Goal: Task Accomplishment & Management: Manage account settings

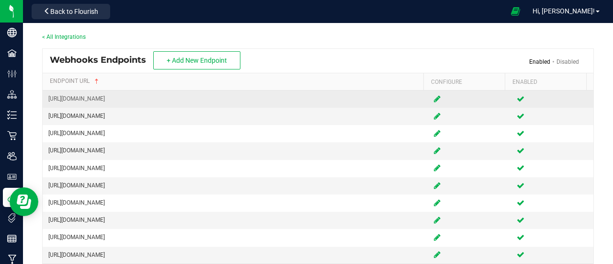
click at [434, 102] on icon at bounding box center [437, 99] width 7 height 6
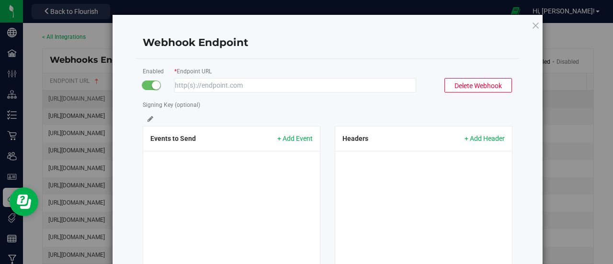
type input "https://flow.zoho.com/897039731/flow/webhook/incoming?zapikey=1001.2f1d9c9a9e44…"
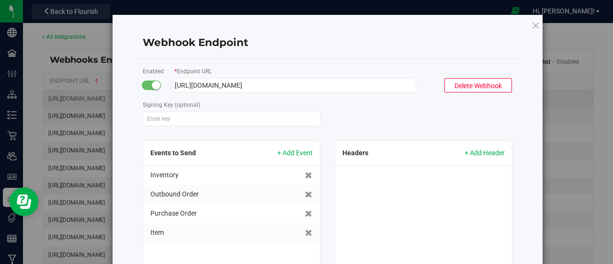
click at [404, 85] on input "https://flow.zoho.com/897039731/flow/webhook/incoming?zapikey=1001.2f1d9c9a9e44…" at bounding box center [295, 85] width 242 height 14
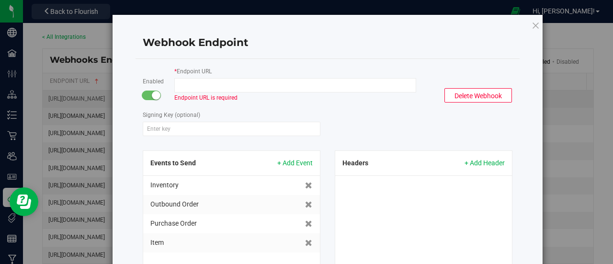
paste input "[URL][DOMAIN_NAME]"
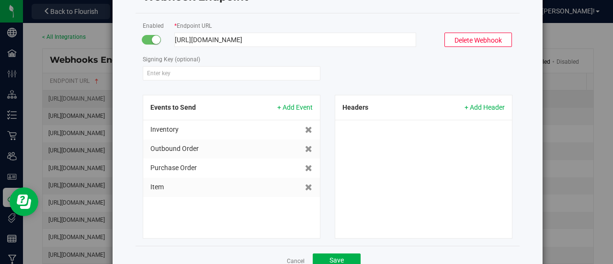
scroll to position [82, 0]
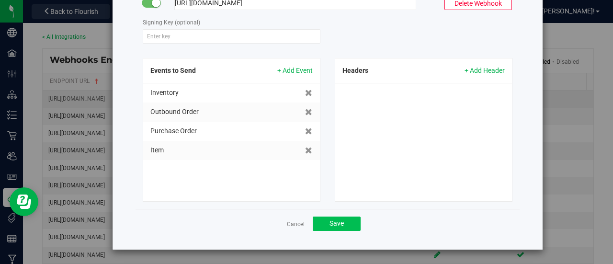
type input "[URL][DOMAIN_NAME]"
click at [335, 224] on span "Save" at bounding box center [336, 223] width 14 height 8
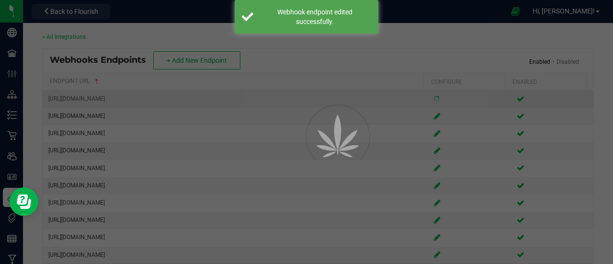
scroll to position [52, 0]
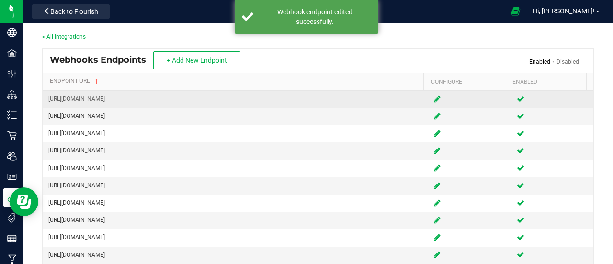
click at [434, 102] on icon at bounding box center [437, 99] width 7 height 6
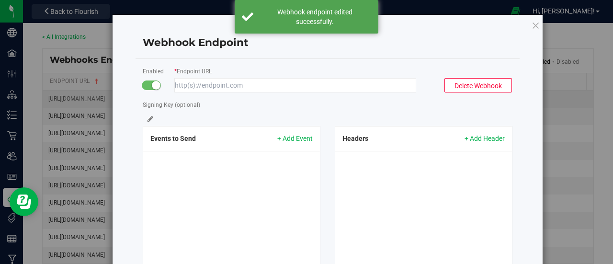
type input "[URL][DOMAIN_NAME]"
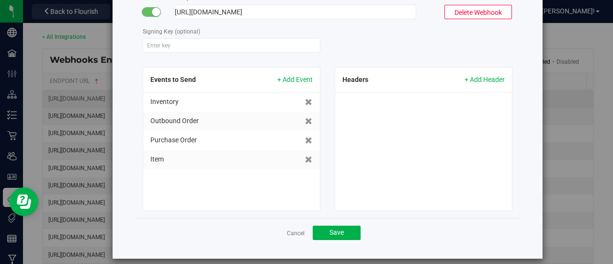
scroll to position [82, 0]
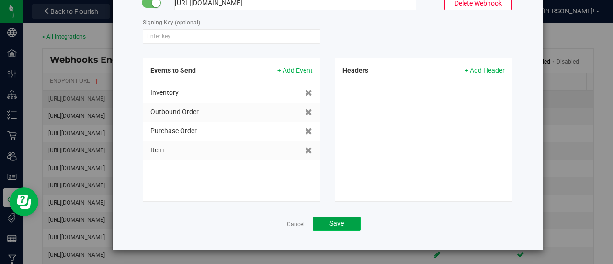
click at [342, 226] on button "Save" at bounding box center [337, 223] width 48 height 14
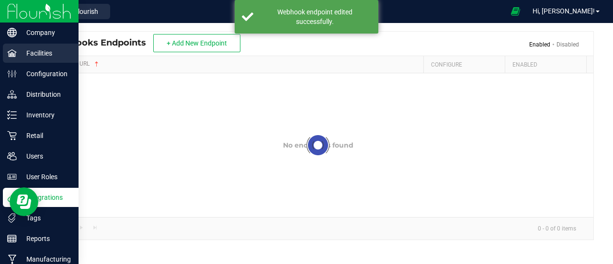
scroll to position [52, 0]
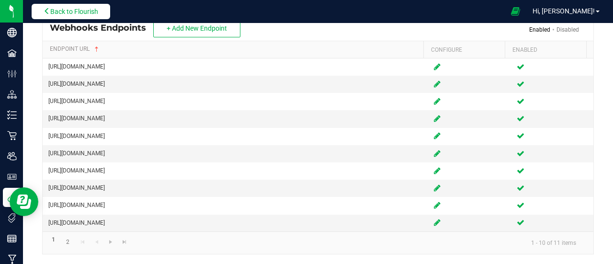
click at [58, 11] on span "Back to Flourish" at bounding box center [74, 12] width 48 height 8
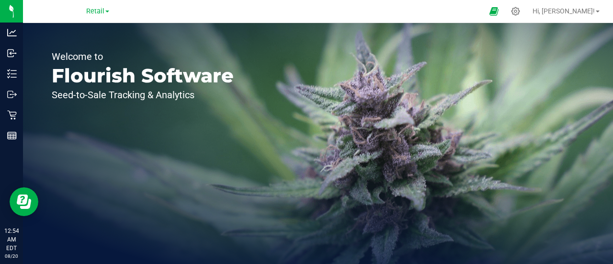
click at [108, 14] on link "Retail" at bounding box center [97, 10] width 23 height 9
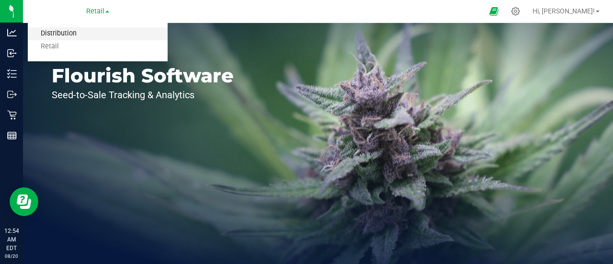
click at [72, 34] on link "Distribution" at bounding box center [98, 33] width 140 height 13
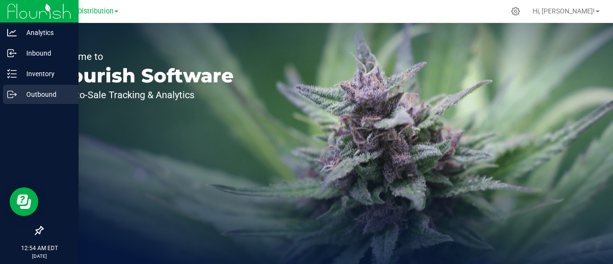
click at [44, 94] on p "Outbound" at bounding box center [45, 94] width 57 height 11
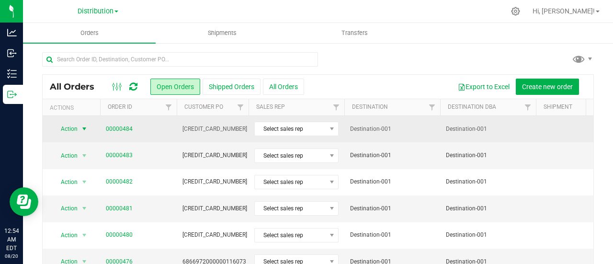
click at [84, 127] on span "select" at bounding box center [84, 129] width 8 height 8
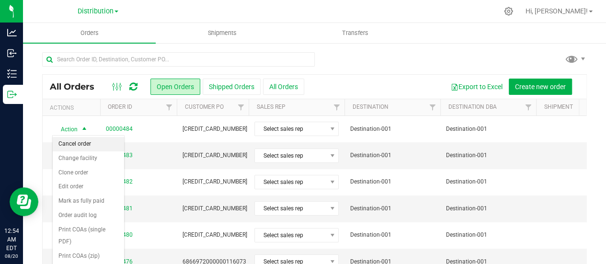
click at [85, 146] on li "Cancel order" at bounding box center [88, 144] width 71 height 14
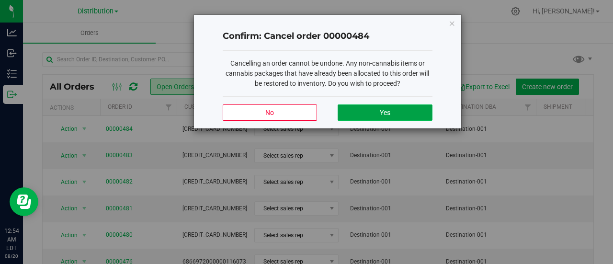
click at [389, 105] on button "Yes" at bounding box center [385, 112] width 94 height 16
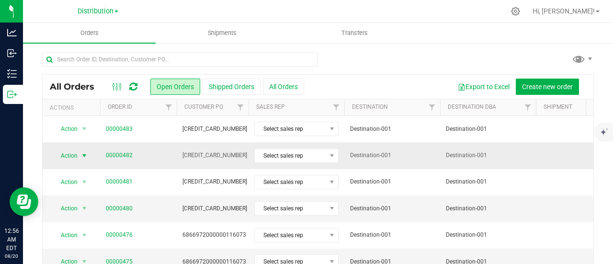
click at [82, 154] on span "select" at bounding box center [84, 156] width 8 height 8
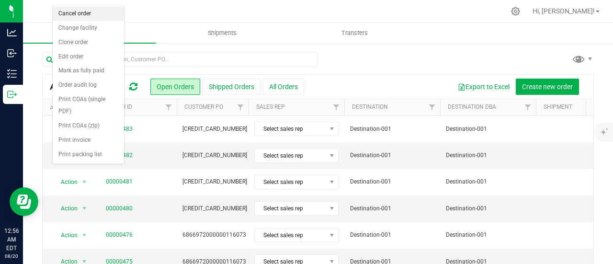
click at [91, 13] on li "Cancel order" at bounding box center [88, 14] width 71 height 14
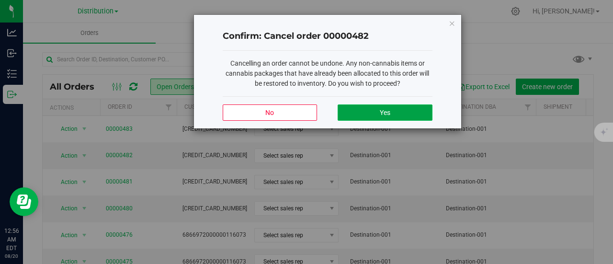
click at [391, 107] on button "Yes" at bounding box center [385, 112] width 94 height 16
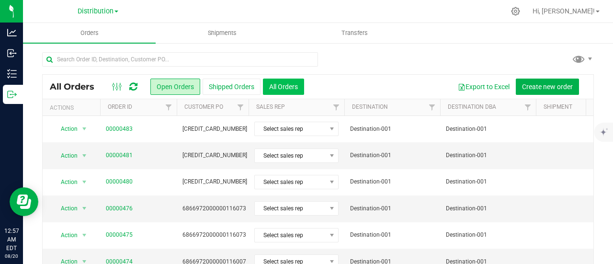
click at [294, 86] on button "All Orders" at bounding box center [283, 87] width 41 height 16
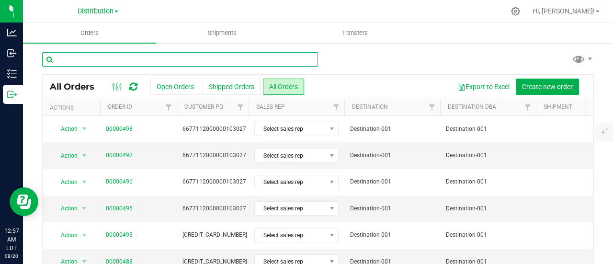
click at [133, 58] on input "text" at bounding box center [180, 59] width 276 height 14
paste input "00000482"
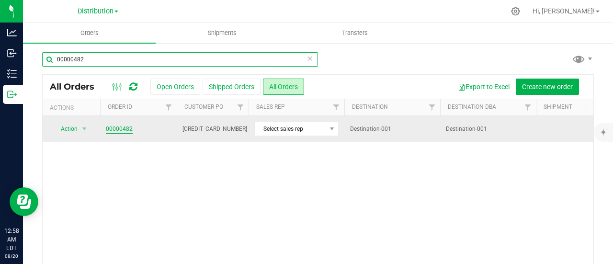
type input "00000482"
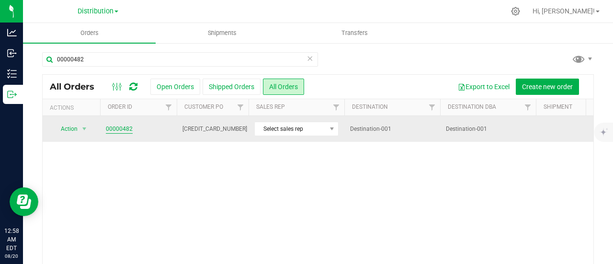
click at [123, 127] on link "00000482" at bounding box center [119, 128] width 27 height 9
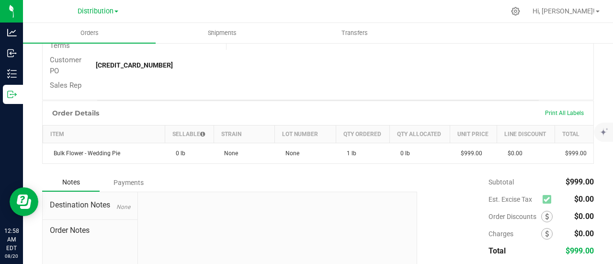
scroll to position [192, 0]
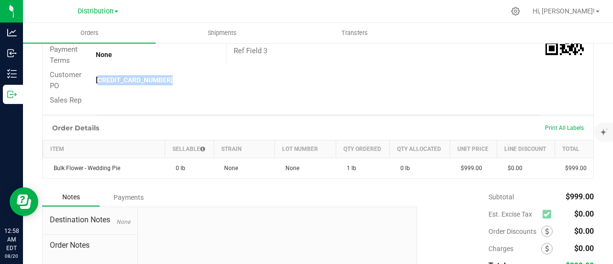
drag, startPoint x: 167, startPoint y: 79, endPoint x: 92, endPoint y: 79, distance: 75.2
click at [92, 79] on div "[CREDIT_CARD_NUMBER]" at bounding box center [157, 80] width 137 height 10
copy strong "[CREDIT_CARD_NUMBER]"
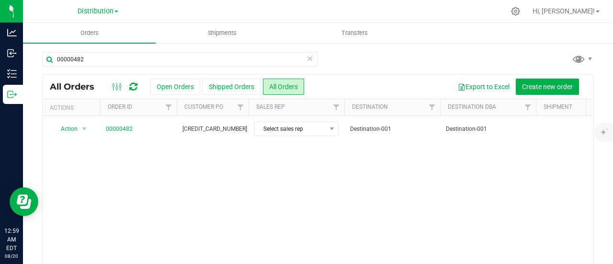
click at [134, 85] on icon at bounding box center [133, 87] width 8 height 10
click at [283, 88] on button "All Orders" at bounding box center [283, 87] width 41 height 16
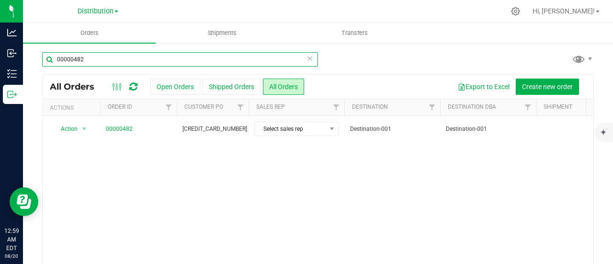
drag, startPoint x: 90, startPoint y: 60, endPoint x: 39, endPoint y: 61, distance: 51.2
click at [40, 61] on div "00000482 All Orders Open Orders Shipped Orders All Orders Export to Excel Creat…" at bounding box center [318, 178] width 590 height 273
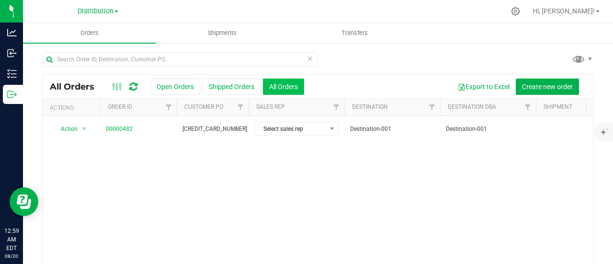
click at [290, 86] on button "All Orders" at bounding box center [283, 87] width 41 height 16
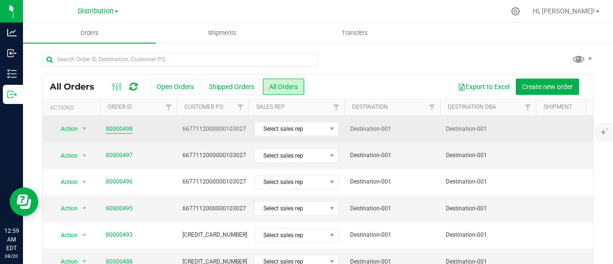
click at [119, 129] on link "00000498" at bounding box center [119, 128] width 27 height 9
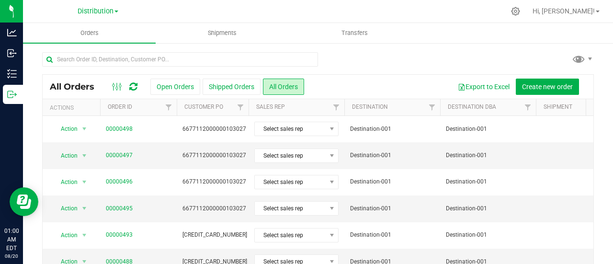
click at [133, 87] on icon at bounding box center [133, 87] width 8 height 10
click at [136, 86] on icon at bounding box center [133, 86] width 10 height 11
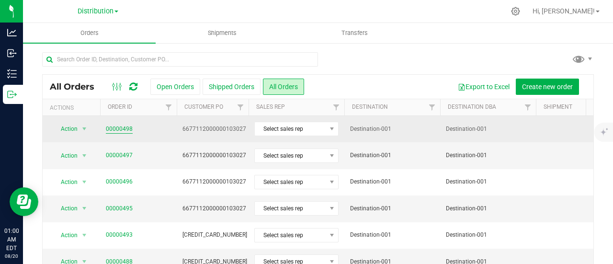
click at [120, 128] on link "00000498" at bounding box center [119, 128] width 27 height 9
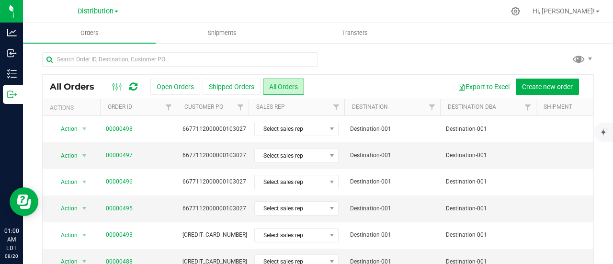
click at [131, 86] on icon at bounding box center [133, 87] width 8 height 10
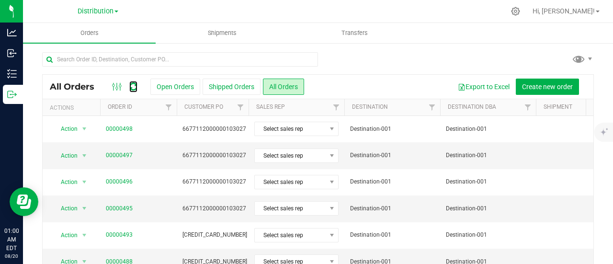
click at [131, 86] on icon at bounding box center [133, 87] width 8 height 10
click at [130, 86] on icon at bounding box center [133, 87] width 8 height 10
click at [133, 90] on icon at bounding box center [133, 87] width 8 height 10
click at [135, 83] on icon at bounding box center [133, 87] width 8 height 10
click at [133, 86] on icon at bounding box center [133, 87] width 8 height 10
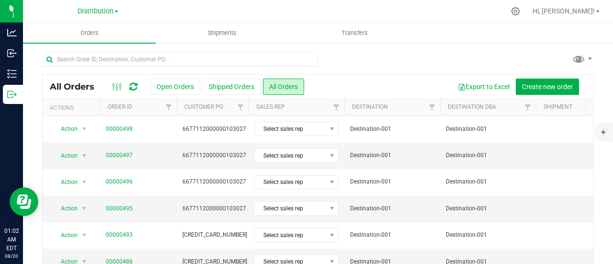
click at [130, 84] on icon at bounding box center [133, 87] width 8 height 10
click at [59, 86] on span "All Orders" at bounding box center [77, 86] width 54 height 11
click at [104, 7] on span "Distribution" at bounding box center [96, 11] width 36 height 9
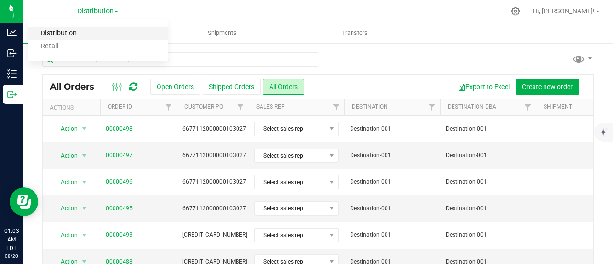
click at [79, 31] on link "Distribution" at bounding box center [98, 33] width 140 height 13
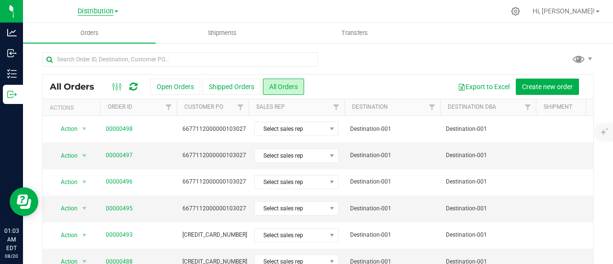
click at [107, 12] on span "Distribution" at bounding box center [96, 11] width 36 height 9
click at [71, 44] on link "Retail" at bounding box center [98, 46] width 140 height 13
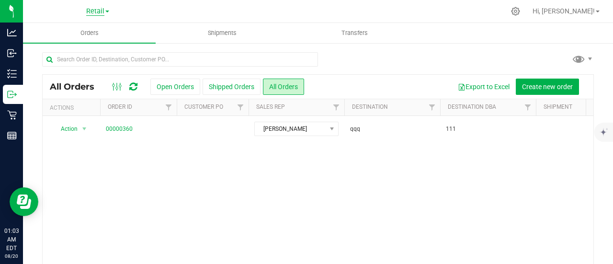
click at [103, 10] on span "Retail" at bounding box center [95, 11] width 18 height 9
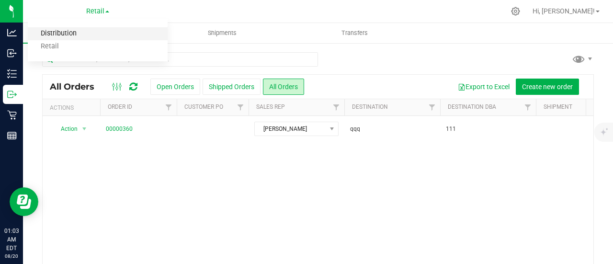
click at [79, 30] on link "Distribution" at bounding box center [98, 33] width 140 height 13
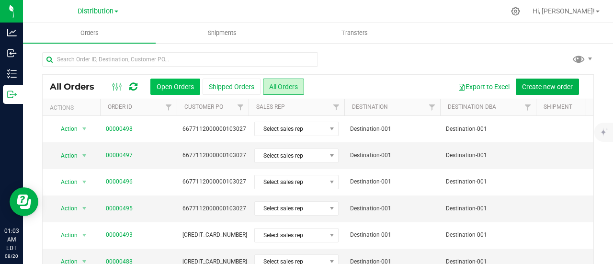
click at [185, 89] on button "Open Orders" at bounding box center [175, 87] width 50 height 16
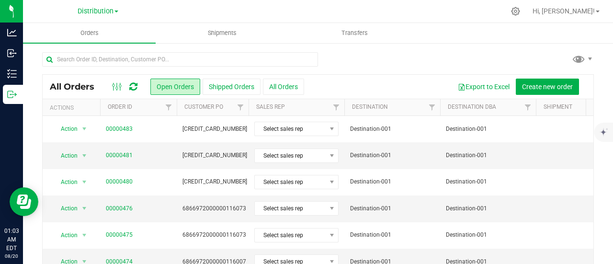
click at [372, 63] on div at bounding box center [318, 63] width 552 height 22
click at [286, 85] on button "All Orders" at bounding box center [283, 87] width 41 height 16
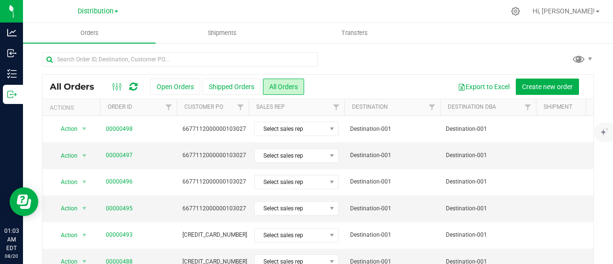
click at [132, 85] on icon at bounding box center [133, 87] width 8 height 10
click at [132, 86] on icon at bounding box center [133, 87] width 8 height 10
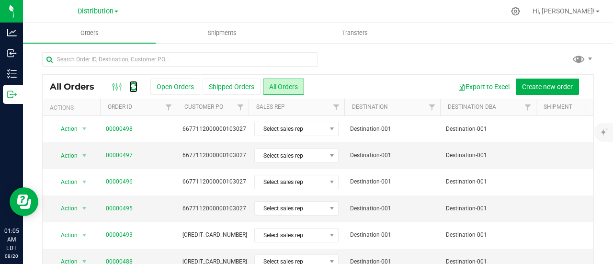
click at [132, 86] on icon at bounding box center [133, 87] width 8 height 10
click at [134, 86] on icon at bounding box center [133, 87] width 8 height 10
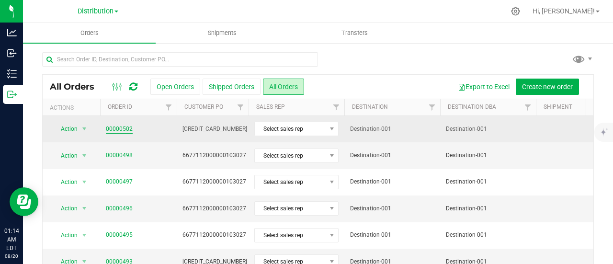
click at [121, 127] on link "00000502" at bounding box center [119, 128] width 27 height 9
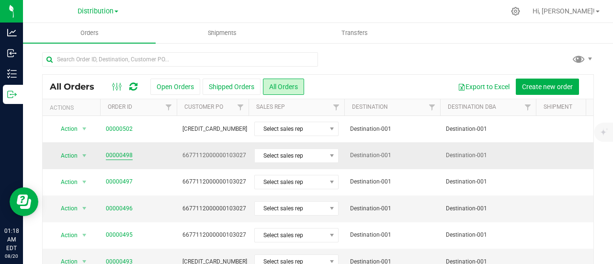
click at [114, 157] on link "00000498" at bounding box center [119, 155] width 27 height 9
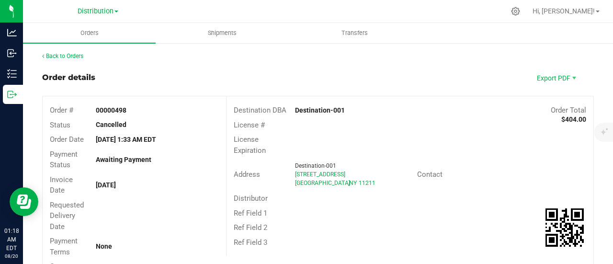
drag, startPoint x: 126, startPoint y: 124, endPoint x: 92, endPoint y: 128, distance: 34.7
click at [92, 128] on div "Cancelled" at bounding box center [157, 125] width 137 height 10
copy strong "Cancelled"
click at [166, 161] on div "Awaiting Payment" at bounding box center [157, 160] width 137 height 10
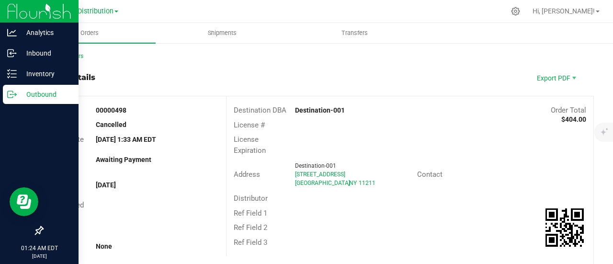
click at [48, 92] on p "Outbound" at bounding box center [45, 94] width 57 height 11
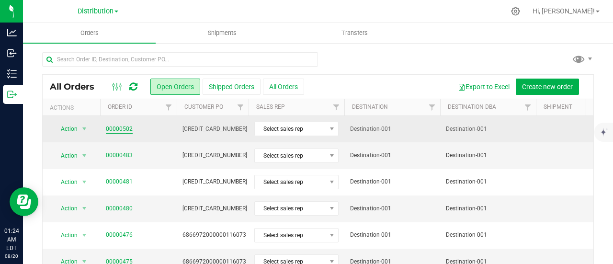
click at [123, 128] on link "00000502" at bounding box center [119, 128] width 27 height 9
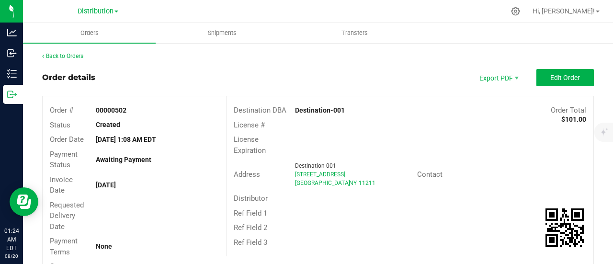
scroll to position [96, 0]
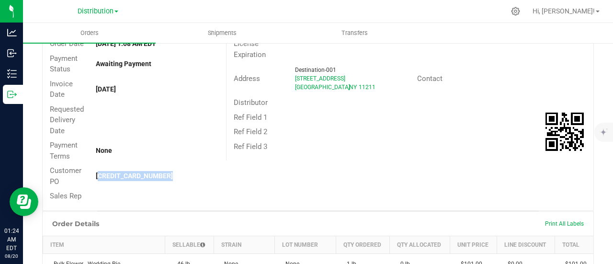
drag, startPoint x: 169, startPoint y: 176, endPoint x: 92, endPoint y: 180, distance: 77.2
click at [92, 180] on div "[CREDIT_CARD_NUMBER]" at bounding box center [157, 176] width 137 height 10
copy strong "[CREDIT_CARD_NUMBER]"
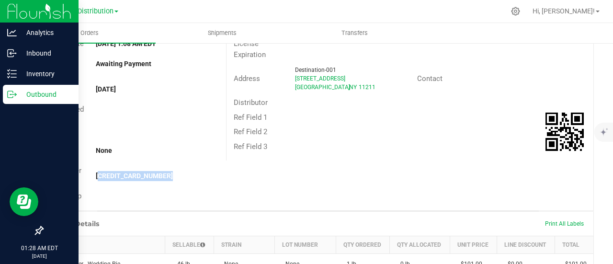
click at [10, 93] on icon at bounding box center [12, 95] width 10 height 10
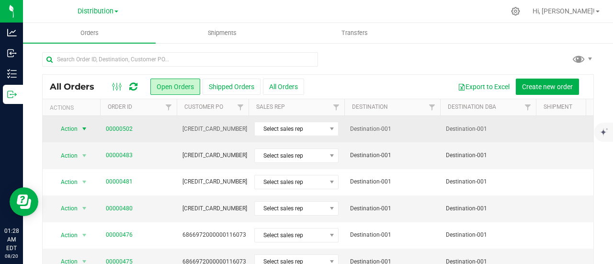
click at [82, 128] on span "select" at bounding box center [84, 129] width 8 height 8
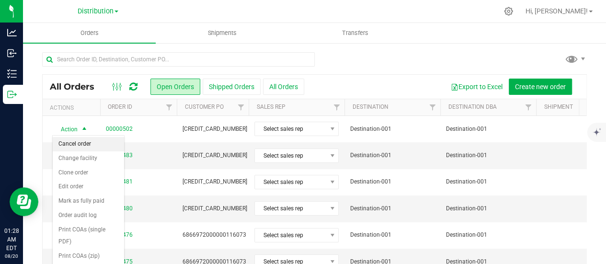
click at [89, 143] on li "Cancel order" at bounding box center [88, 144] width 71 height 14
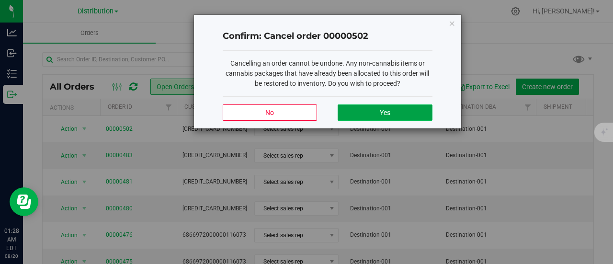
click at [403, 111] on button "Yes" at bounding box center [385, 112] width 94 height 16
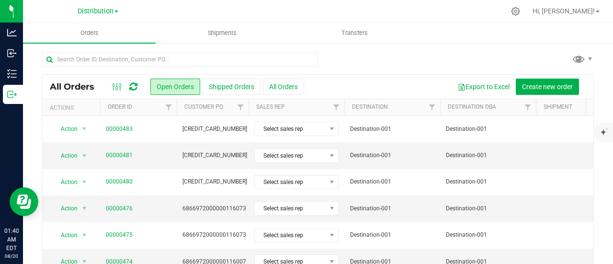
click at [131, 84] on icon at bounding box center [133, 87] width 8 height 10
click at [131, 85] on icon at bounding box center [133, 87] width 8 height 10
click at [172, 85] on button "Open Orders" at bounding box center [175, 87] width 50 height 16
click at [285, 83] on button "All Orders" at bounding box center [283, 87] width 41 height 16
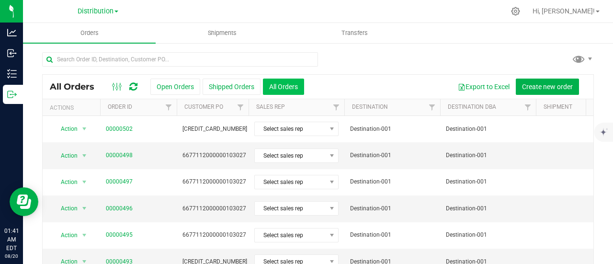
click at [288, 90] on button "All Orders" at bounding box center [283, 87] width 41 height 16
click at [289, 86] on button "All Orders" at bounding box center [283, 87] width 41 height 16
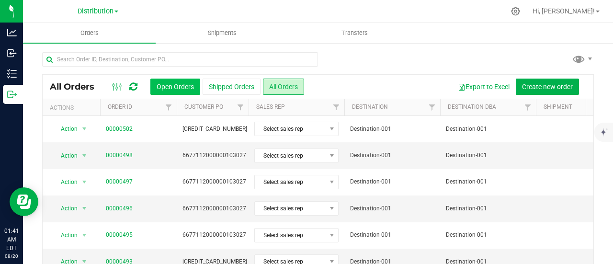
click at [172, 86] on button "Open Orders" at bounding box center [175, 87] width 50 height 16
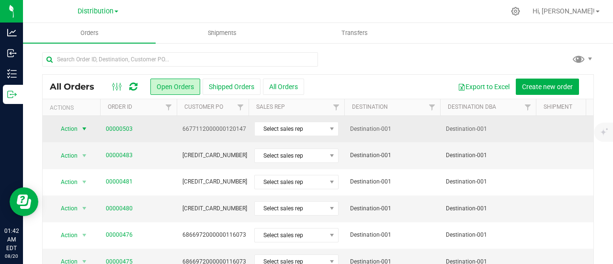
click at [83, 127] on span "select" at bounding box center [84, 129] width 8 height 8
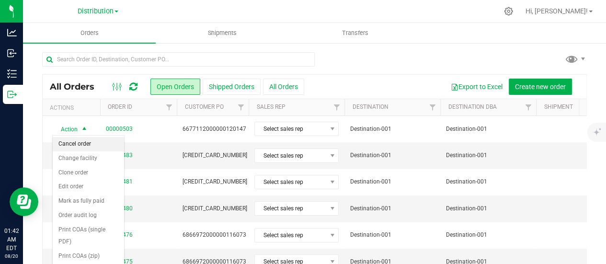
click at [93, 145] on li "Cancel order" at bounding box center [88, 144] width 71 height 14
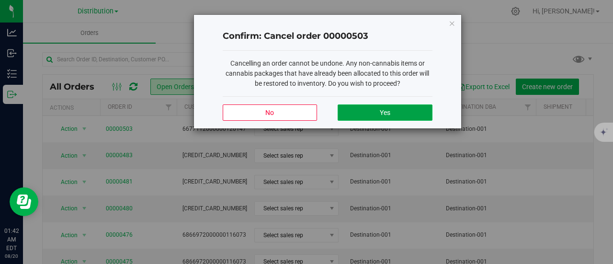
click at [404, 112] on button "Yes" at bounding box center [385, 112] width 94 height 16
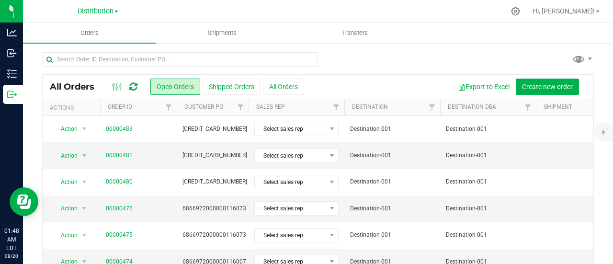
click at [134, 83] on icon at bounding box center [133, 87] width 8 height 10
click at [285, 87] on button "All Orders" at bounding box center [283, 87] width 41 height 16
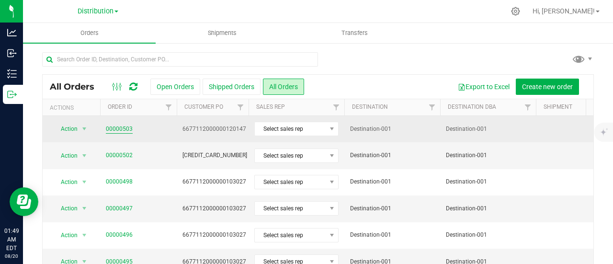
click at [125, 128] on link "00000503" at bounding box center [119, 128] width 27 height 9
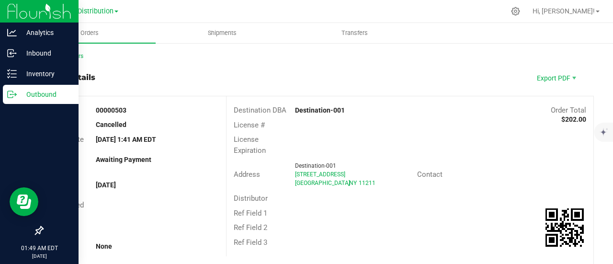
click at [43, 94] on p "Outbound" at bounding box center [45, 94] width 57 height 11
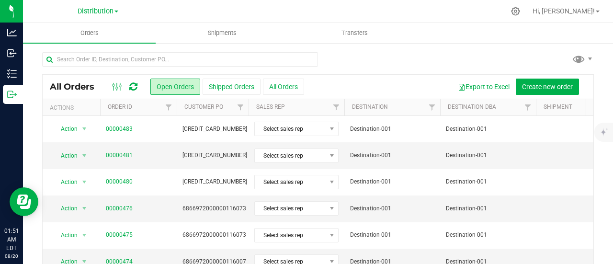
click at [132, 85] on icon at bounding box center [133, 87] width 8 height 10
click at [573, 11] on span "Hi, [PERSON_NAME]!" at bounding box center [563, 11] width 62 height 8
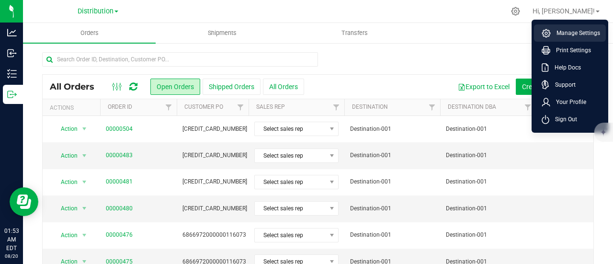
click at [553, 29] on span "Manage Settings" at bounding box center [575, 33] width 49 height 10
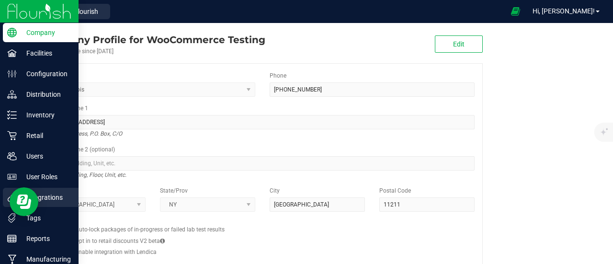
click at [68, 196] on p "Integrations" at bounding box center [45, 197] width 57 height 11
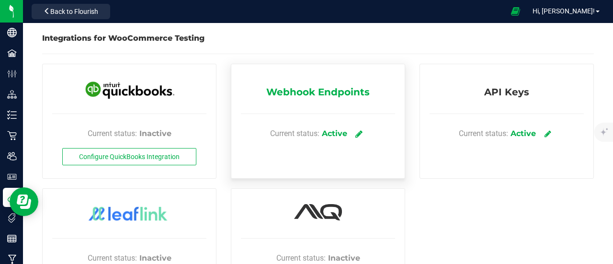
click at [355, 133] on icon at bounding box center [358, 133] width 7 height 9
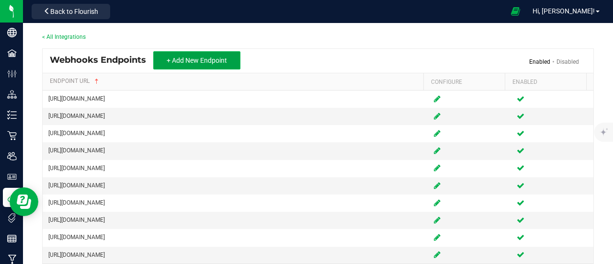
click at [207, 60] on span "+ Add New Endpoint" at bounding box center [197, 61] width 60 height 8
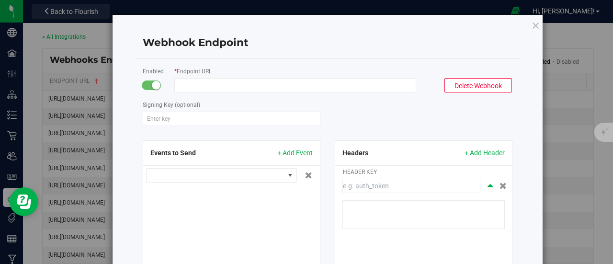
click at [223, 86] on input "Endpoint URL" at bounding box center [295, 85] width 242 height 14
paste input "[URL][DOMAIN_NAME]"
type input "[URL][DOMAIN_NAME]"
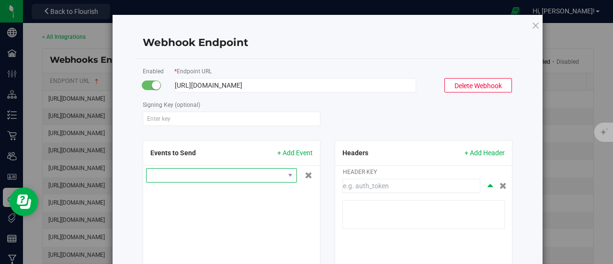
click at [284, 174] on span at bounding box center [290, 175] width 12 height 13
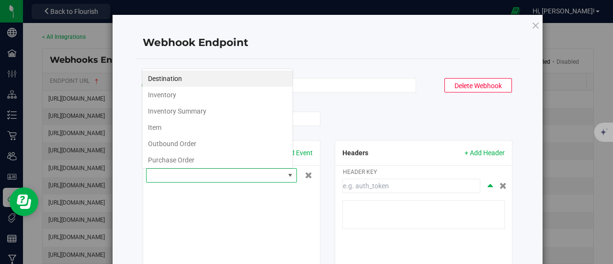
scroll to position [14, 151]
click at [200, 144] on li "Outbound Order" at bounding box center [217, 144] width 150 height 16
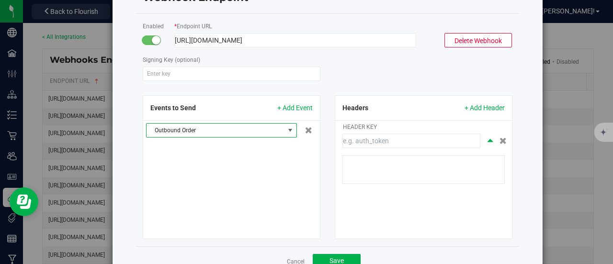
scroll to position [82, 0]
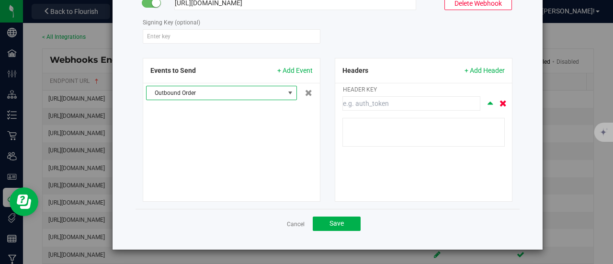
click at [499, 102] on icon at bounding box center [502, 103] width 7 height 7
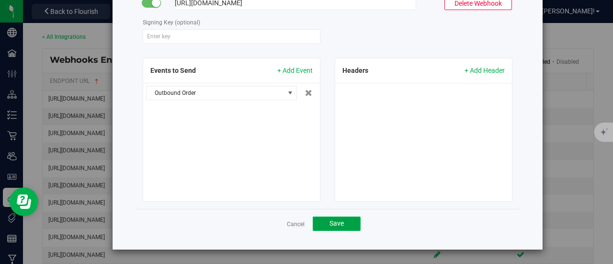
click at [343, 222] on button "Save" at bounding box center [337, 223] width 48 height 14
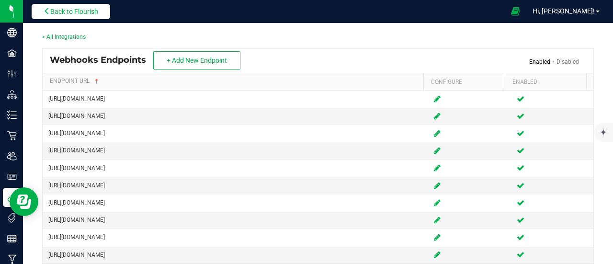
click at [45, 5] on button "Back to Flourish" at bounding box center [71, 11] width 79 height 15
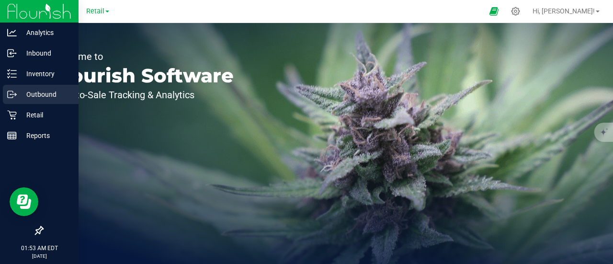
click at [35, 96] on p "Outbound" at bounding box center [45, 94] width 57 height 11
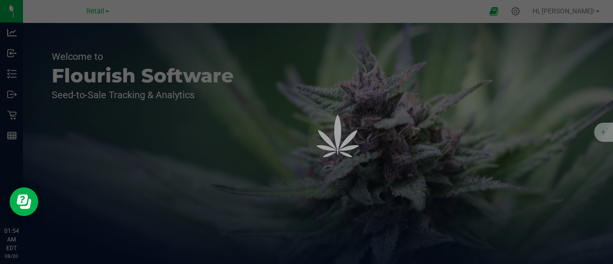
click at [103, 9] on div at bounding box center [306, 132] width 613 height 264
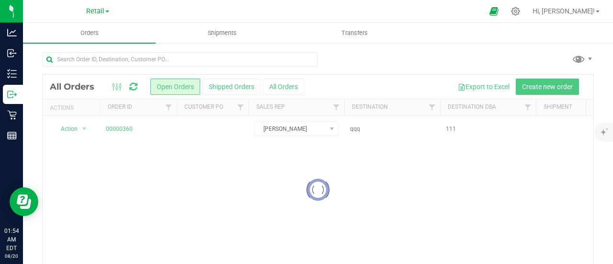
click at [109, 12] on span at bounding box center [107, 12] width 4 height 2
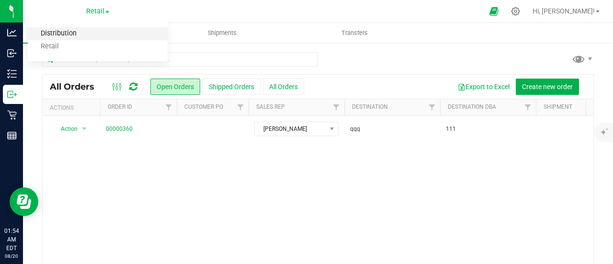
click at [89, 31] on link "Distribution" at bounding box center [98, 33] width 140 height 13
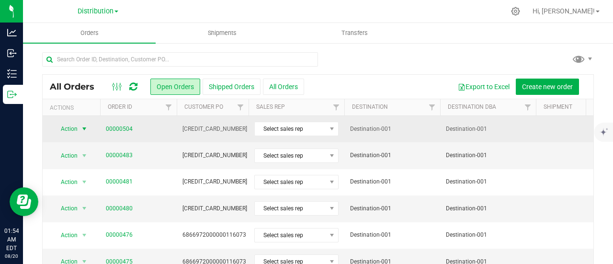
click at [83, 128] on span "select" at bounding box center [84, 129] width 8 height 8
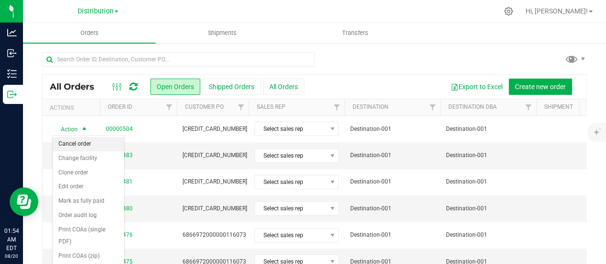
click at [92, 143] on li "Cancel order" at bounding box center [88, 144] width 71 height 14
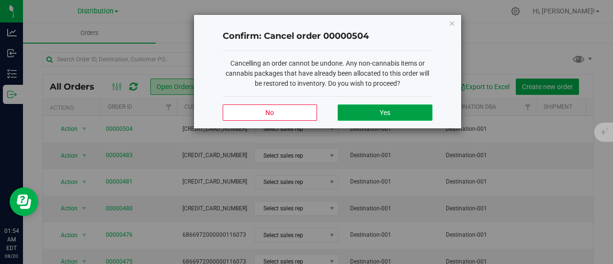
click at [385, 109] on span "Yes" at bounding box center [385, 113] width 11 height 8
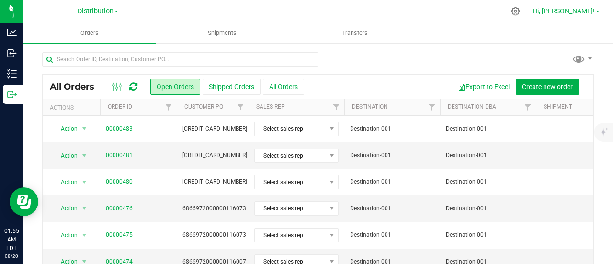
click at [567, 13] on span "Hi, [PERSON_NAME]!" at bounding box center [563, 11] width 62 height 8
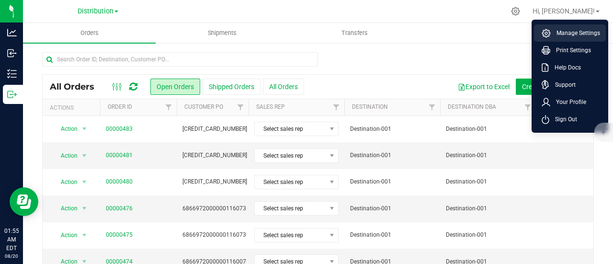
click at [565, 30] on span "Manage Settings" at bounding box center [575, 33] width 49 height 10
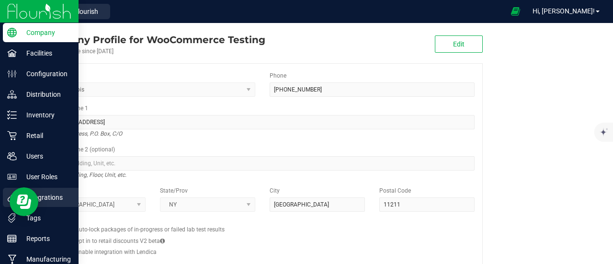
click at [55, 196] on p "Integrations" at bounding box center [45, 197] width 57 height 11
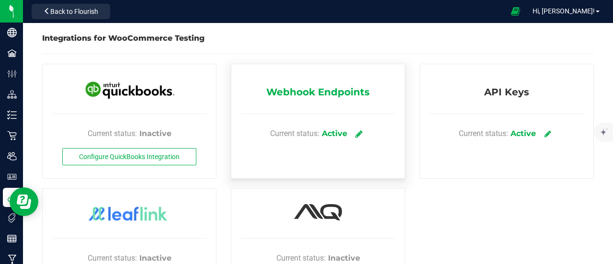
click at [358, 131] on icon at bounding box center [358, 133] width 7 height 9
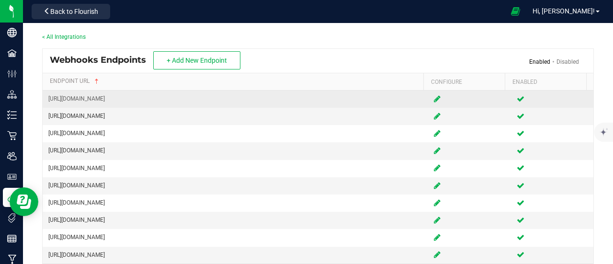
click at [434, 101] on icon at bounding box center [437, 99] width 7 height 6
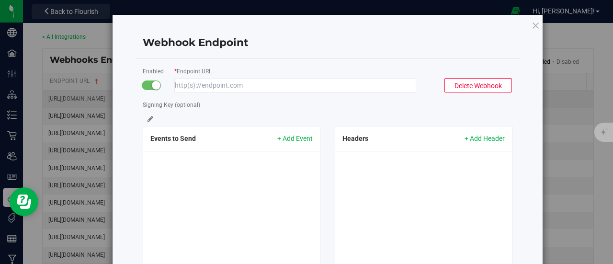
type input "[URL][DOMAIN_NAME]"
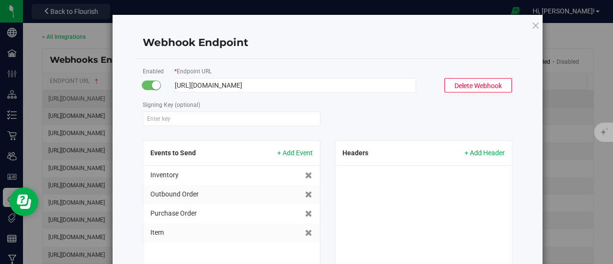
click at [371, 84] on input "[URL][DOMAIN_NAME]" at bounding box center [295, 85] width 242 height 14
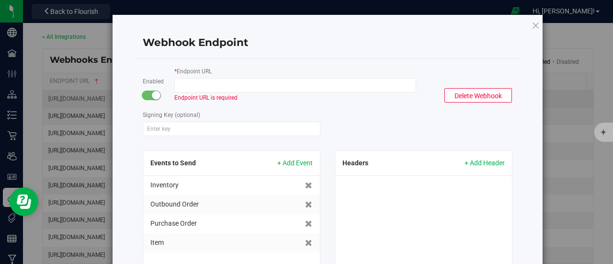
paste input "https://flow.zoho.com/897039731/flow/webhook/incoming?zapikey=1001.3dada96011fb…"
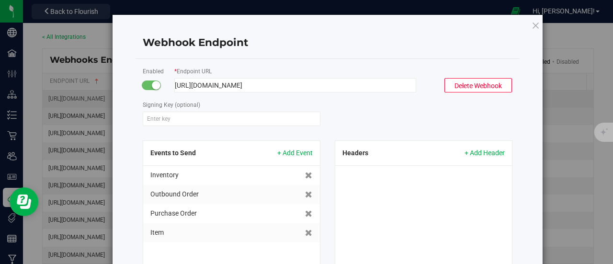
scroll to position [82, 0]
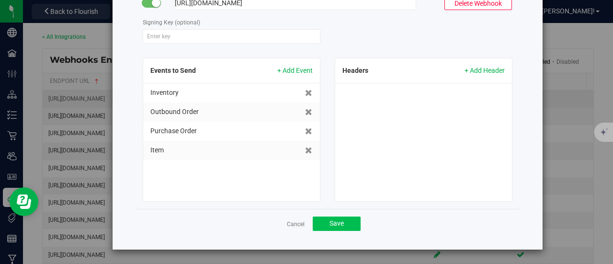
type input "https://flow.zoho.com/897039731/flow/webhook/incoming?zapikey=1001.3dada96011fb…"
click at [342, 221] on button "Save" at bounding box center [337, 223] width 48 height 14
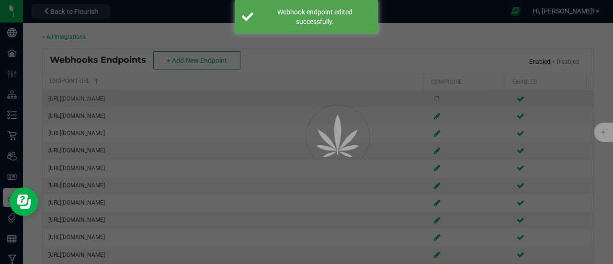
scroll to position [61, 0]
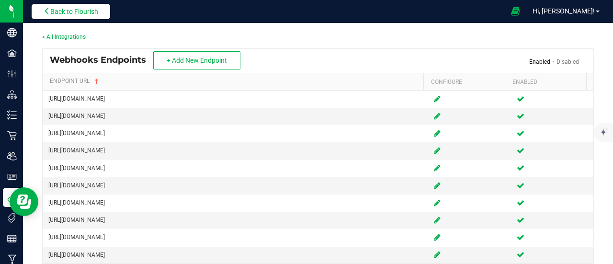
click at [58, 10] on span "Back to Flourish" at bounding box center [74, 12] width 48 height 8
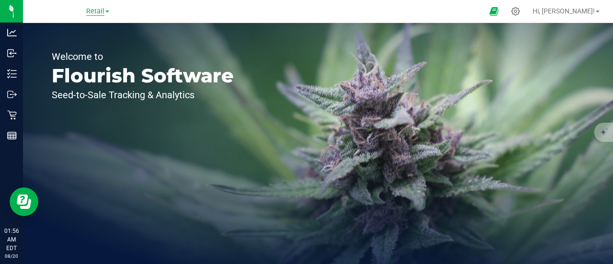
click at [102, 14] on span "Retail" at bounding box center [95, 11] width 18 height 9
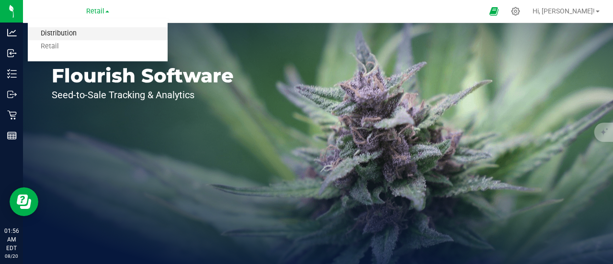
click at [71, 28] on link "Distribution" at bounding box center [98, 33] width 140 height 13
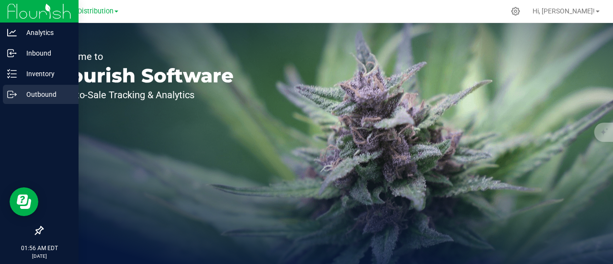
click at [39, 93] on p "Outbound" at bounding box center [45, 94] width 57 height 11
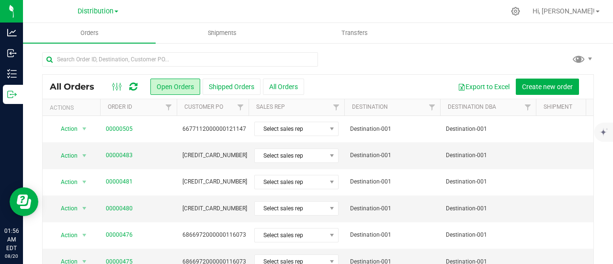
click at [134, 85] on icon at bounding box center [133, 87] width 8 height 10
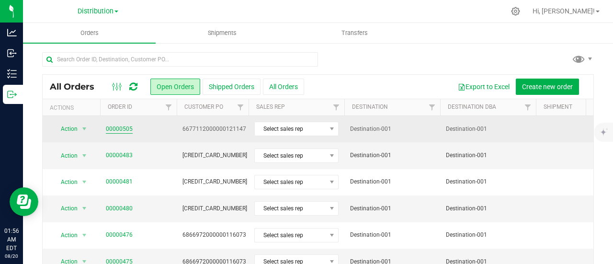
click at [119, 125] on link "00000505" at bounding box center [119, 128] width 27 height 9
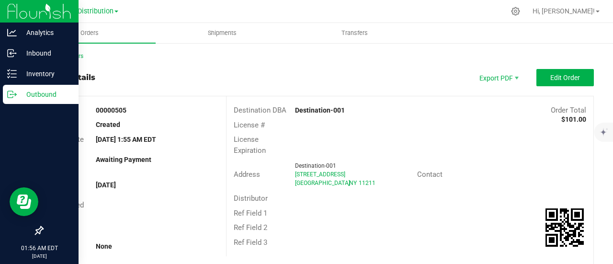
click at [28, 96] on p "Outbound" at bounding box center [45, 94] width 57 height 11
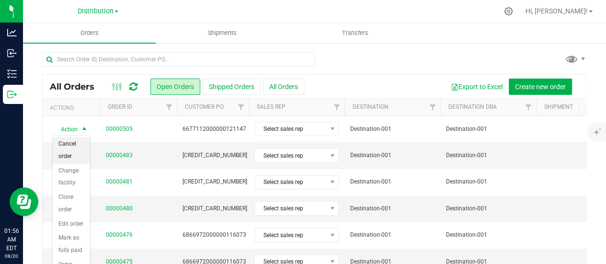
click at [77, 143] on li "Cancel order" at bounding box center [71, 150] width 37 height 26
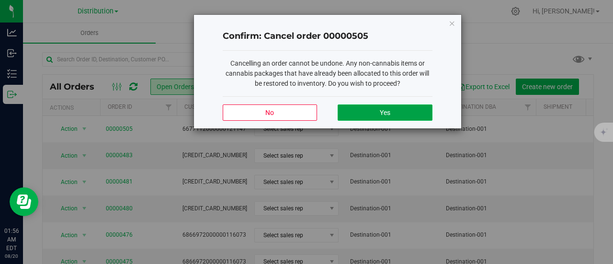
click at [389, 111] on span "Yes" at bounding box center [385, 113] width 11 height 8
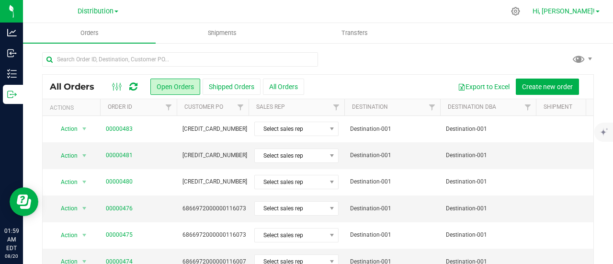
click at [567, 12] on span "Hi, [PERSON_NAME]!" at bounding box center [563, 11] width 62 height 8
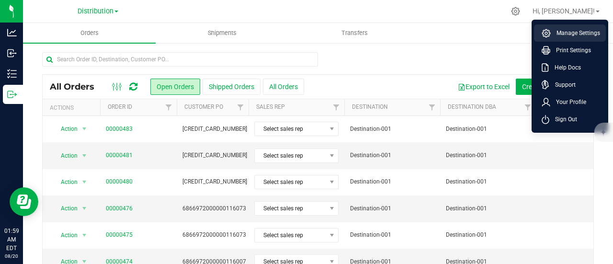
click at [569, 31] on span "Manage Settings" at bounding box center [575, 33] width 49 height 10
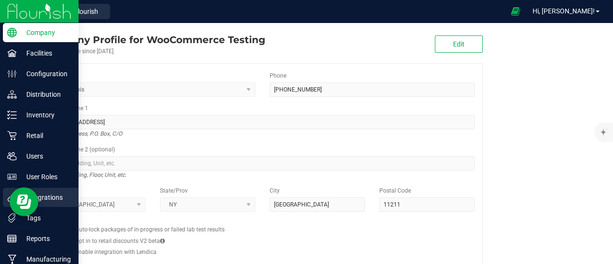
click at [53, 192] on p "Integrations" at bounding box center [45, 197] width 57 height 11
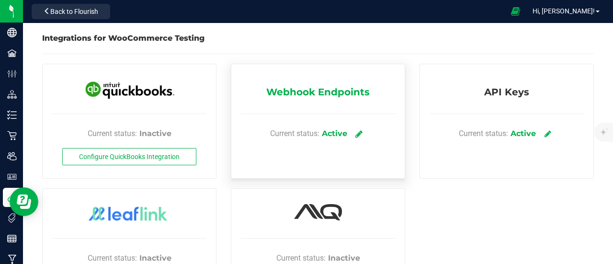
click at [355, 135] on icon at bounding box center [358, 133] width 7 height 9
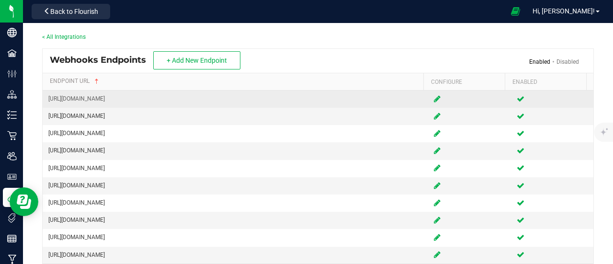
click at [434, 101] on icon at bounding box center [437, 99] width 7 height 6
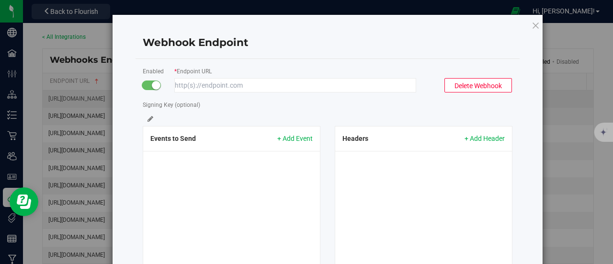
type input "https://flow.zoho.com/897039731/flow/webhook/incoming?zapikey=1001.3dada96011fb…"
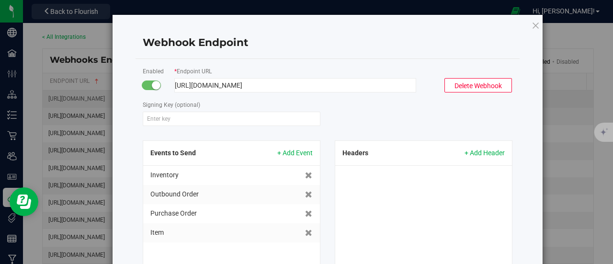
click at [352, 85] on input "https://flow.zoho.com/897039731/flow/webhook/incoming?zapikey=1001.3dada96011fb…" at bounding box center [295, 85] width 242 height 14
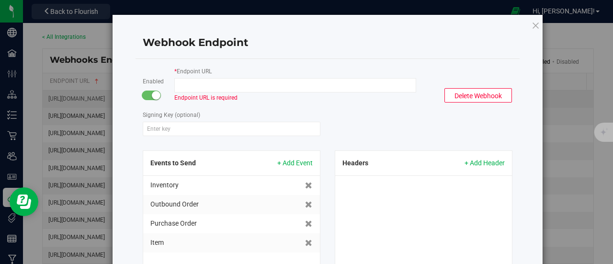
paste input "[URL][DOMAIN_NAME]"
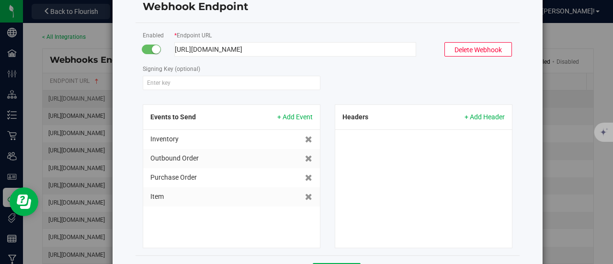
scroll to position [82, 0]
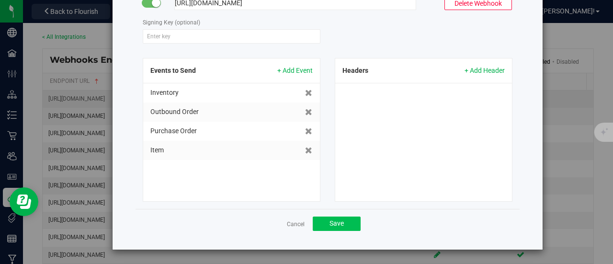
type input "[URL][DOMAIN_NAME]"
click at [330, 224] on span "Save" at bounding box center [336, 223] width 14 height 8
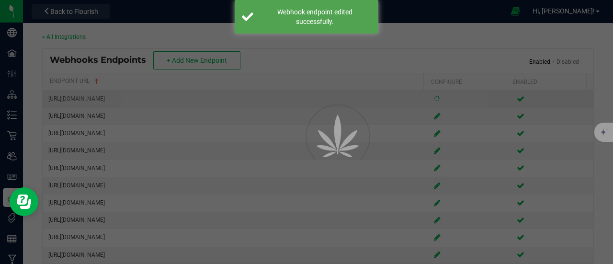
scroll to position [61, 0]
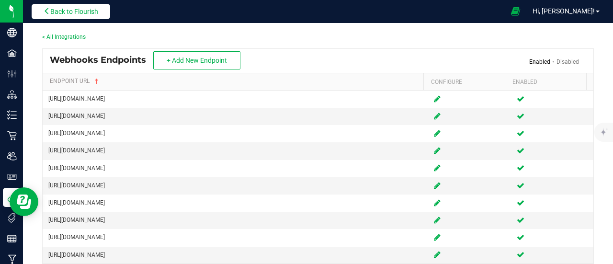
click at [86, 8] on span "Back to Flourish" at bounding box center [74, 12] width 48 height 8
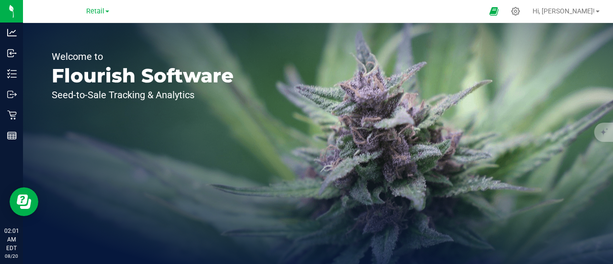
click at [102, 16] on div "Retail Distribution Retail" at bounding box center [97, 10] width 23 height 11
click at [105, 11] on link "Retail" at bounding box center [97, 10] width 23 height 9
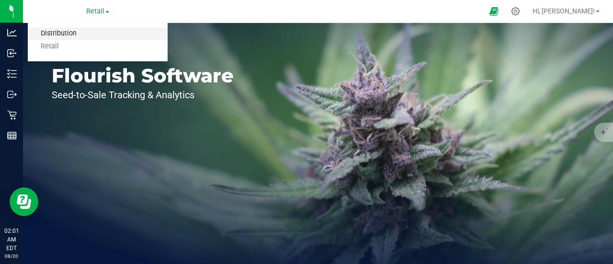
click at [88, 39] on link "Distribution" at bounding box center [98, 33] width 140 height 13
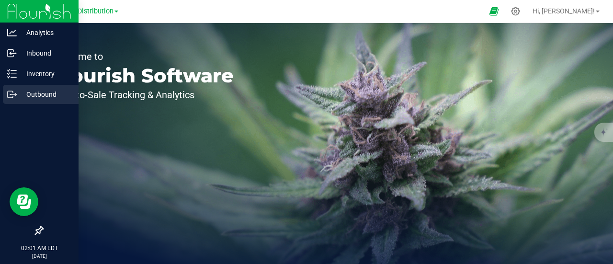
click at [43, 96] on p "Outbound" at bounding box center [45, 94] width 57 height 11
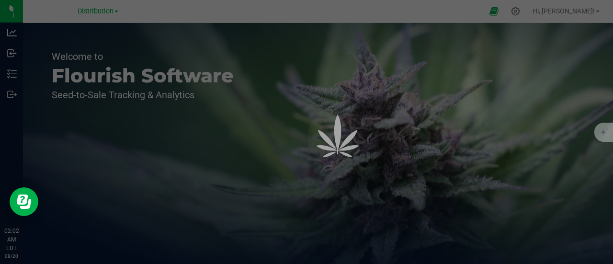
click at [476, 36] on div at bounding box center [306, 132] width 613 height 264
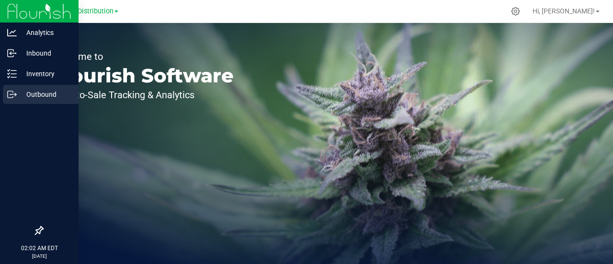
click at [37, 91] on p "Outbound" at bounding box center [45, 94] width 57 height 11
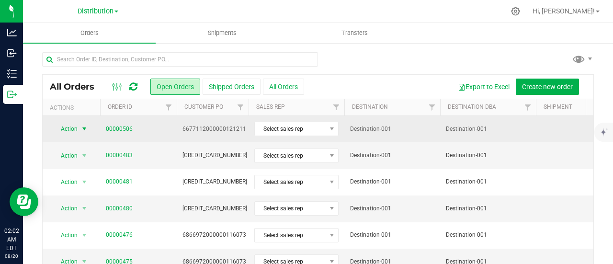
click at [84, 127] on span "select" at bounding box center [84, 129] width 8 height 8
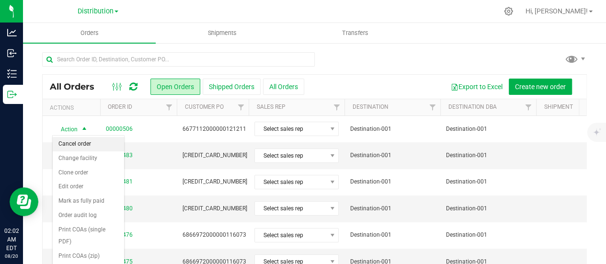
click at [86, 144] on li "Cancel order" at bounding box center [88, 144] width 71 height 14
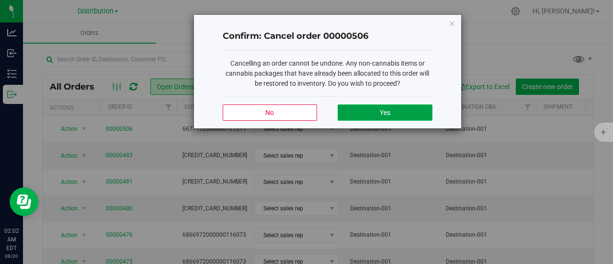
click at [369, 110] on button "Yes" at bounding box center [385, 112] width 94 height 16
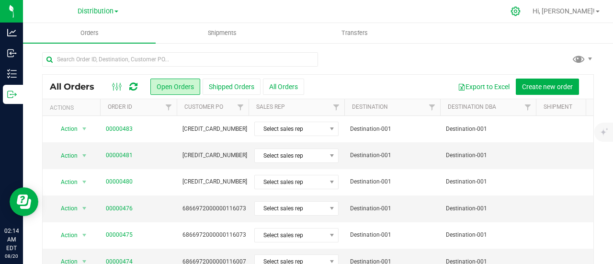
click at [521, 13] on icon at bounding box center [515, 11] width 10 height 10
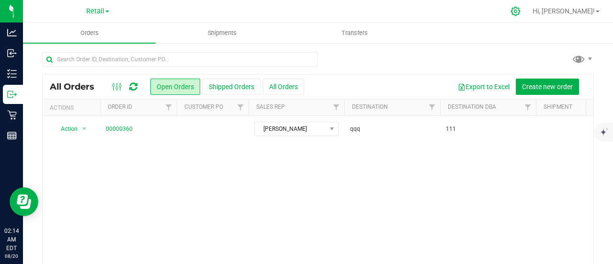
click at [521, 13] on icon at bounding box center [515, 11] width 10 height 10
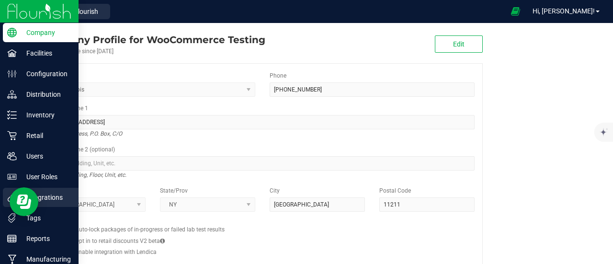
click at [58, 197] on p "Integrations" at bounding box center [45, 197] width 57 height 11
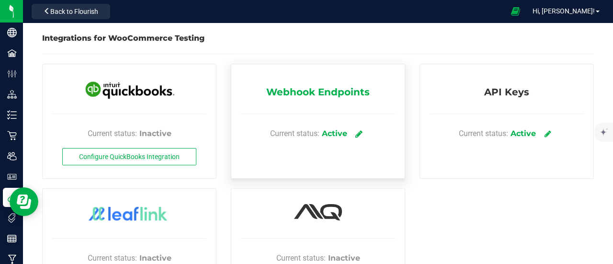
click at [355, 134] on icon at bounding box center [358, 133] width 7 height 9
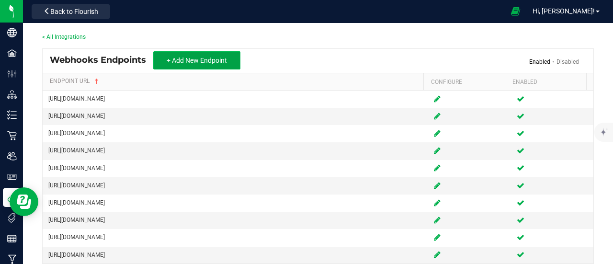
click at [205, 63] on span "+ Add New Endpoint" at bounding box center [197, 61] width 60 height 8
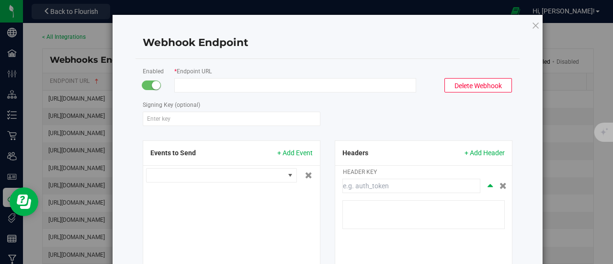
click at [214, 87] on input "Endpoint URL" at bounding box center [295, 85] width 242 height 14
paste input "[URL][DOMAIN_NAME]"
type input "[URL][DOMAIN_NAME]"
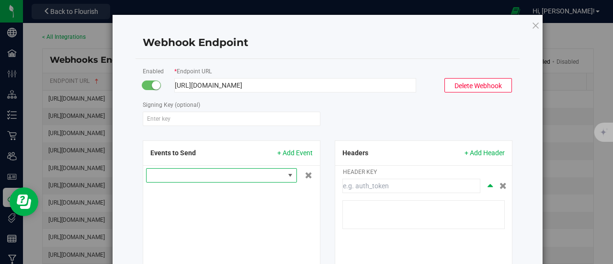
click at [271, 176] on span at bounding box center [216, 175] width 138 height 13
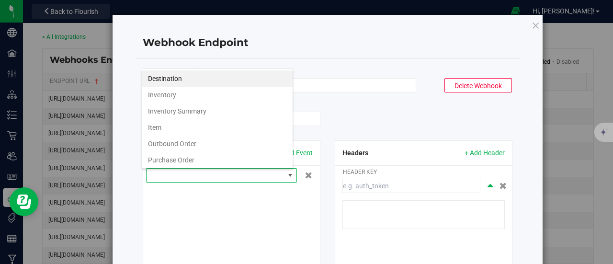
scroll to position [14, 151]
click at [191, 79] on li "Destination" at bounding box center [217, 78] width 150 height 16
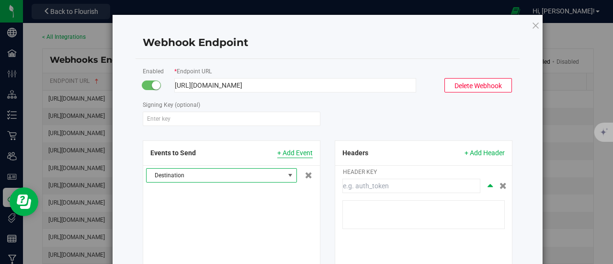
click at [292, 153] on span "+ Add Event" at bounding box center [294, 153] width 35 height 10
click at [269, 171] on span at bounding box center [216, 175] width 138 height 13
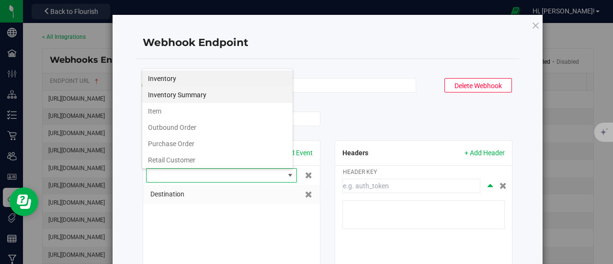
click at [200, 95] on li "Inventory Summary" at bounding box center [217, 95] width 150 height 16
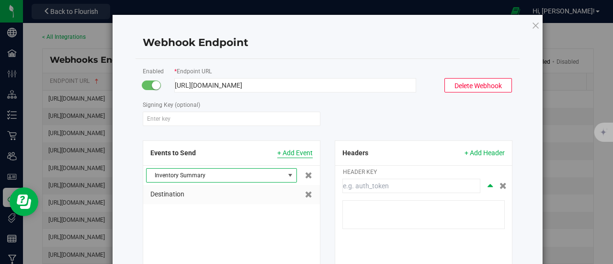
click at [294, 150] on span "+ Add Event" at bounding box center [294, 153] width 35 height 10
click at [248, 171] on span at bounding box center [216, 175] width 138 height 13
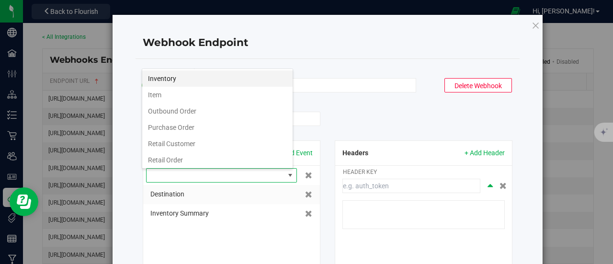
click at [181, 77] on li "Inventory" at bounding box center [217, 78] width 150 height 16
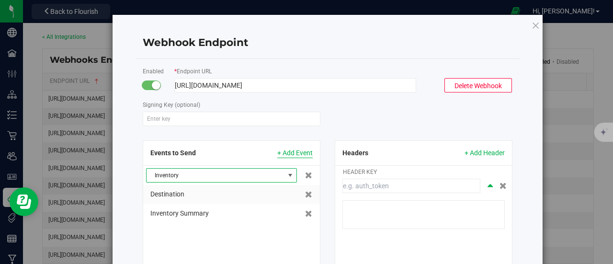
click at [293, 151] on span "+ Add Event" at bounding box center [294, 153] width 35 height 10
click at [225, 179] on span at bounding box center [216, 175] width 138 height 13
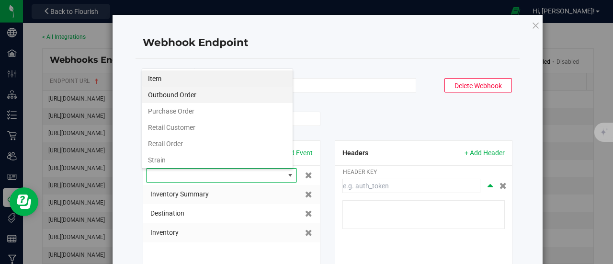
click at [192, 98] on li "Outbound Order" at bounding box center [217, 95] width 150 height 16
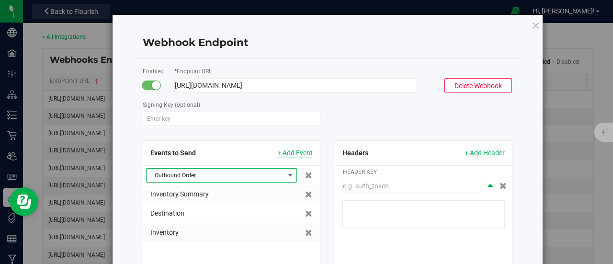
click at [294, 150] on span "+ Add Event" at bounding box center [294, 153] width 35 height 10
click at [243, 180] on span at bounding box center [216, 175] width 138 height 13
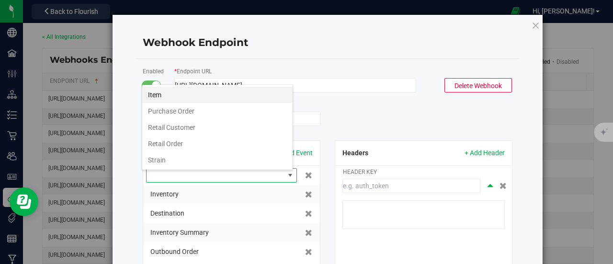
click at [171, 96] on li "Item" at bounding box center [217, 95] width 150 height 16
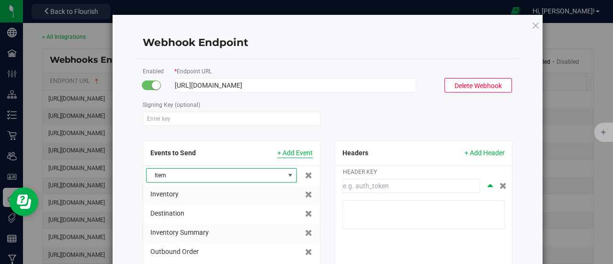
click at [283, 152] on span "+ Add Event" at bounding box center [294, 153] width 35 height 10
click at [230, 175] on span at bounding box center [216, 175] width 138 height 13
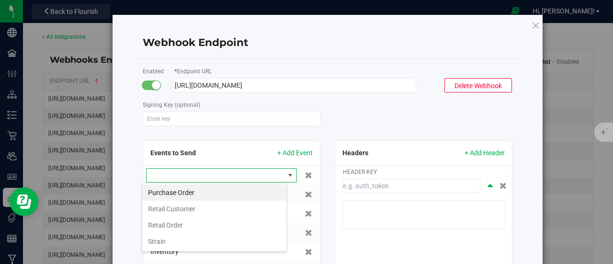
scroll to position [14, 145]
click at [196, 196] on li "Purchase Order" at bounding box center [214, 192] width 144 height 16
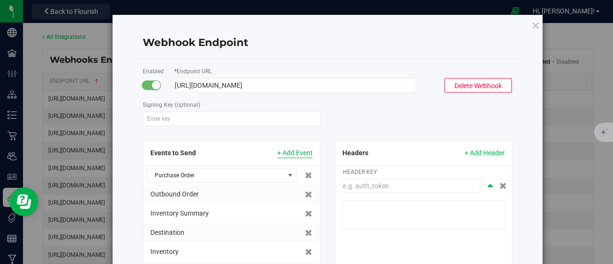
click at [287, 152] on span "+ Add Event" at bounding box center [294, 153] width 35 height 10
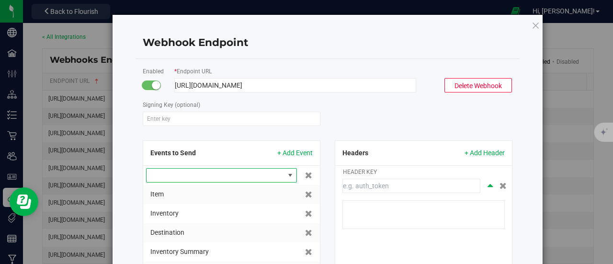
click at [211, 178] on span at bounding box center [216, 175] width 138 height 13
click at [193, 193] on li "Retail Customer" at bounding box center [214, 192] width 144 height 16
click at [290, 154] on span "+ Add Event" at bounding box center [294, 153] width 35 height 10
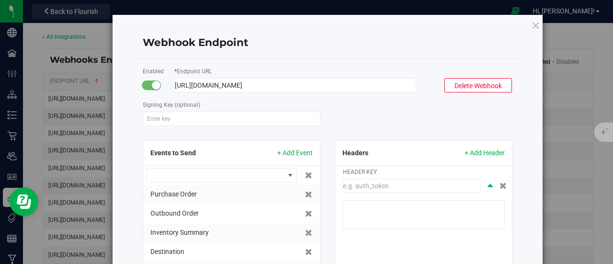
click at [209, 182] on div at bounding box center [231, 175] width 177 height 19
click at [210, 180] on span at bounding box center [216, 175] width 138 height 13
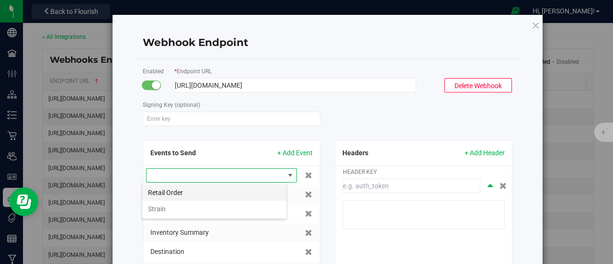
click at [197, 192] on li "Retail Order" at bounding box center [214, 192] width 144 height 16
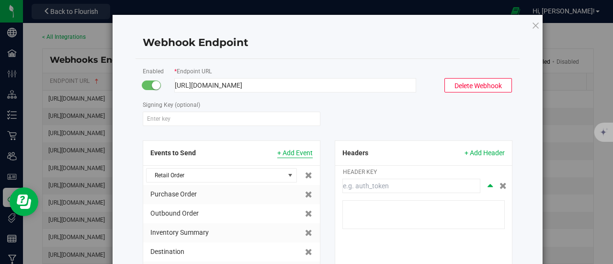
click at [287, 151] on span "+ Add Event" at bounding box center [294, 153] width 35 height 10
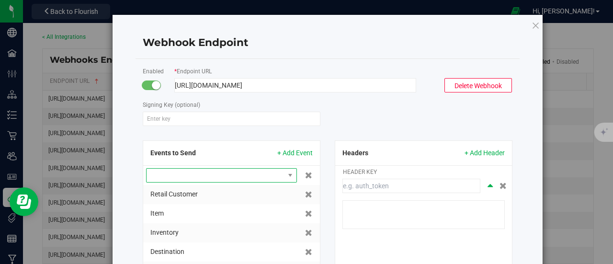
click at [212, 176] on span at bounding box center [216, 175] width 138 height 13
click at [184, 193] on li "Strain" at bounding box center [214, 192] width 144 height 16
click at [240, 155] on div "Events to Send + Add Event" at bounding box center [231, 153] width 177 height 25
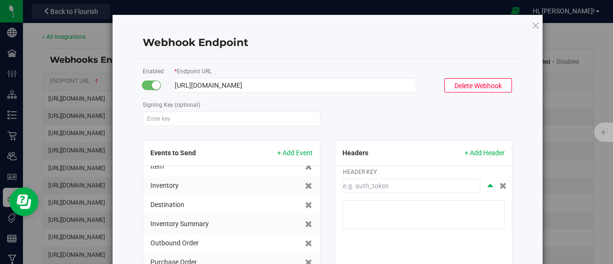
scroll to position [74, 0]
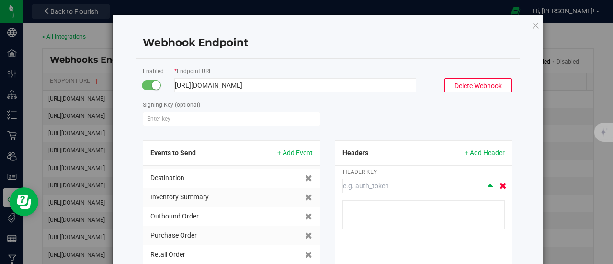
click at [499, 182] on icon at bounding box center [502, 185] width 7 height 7
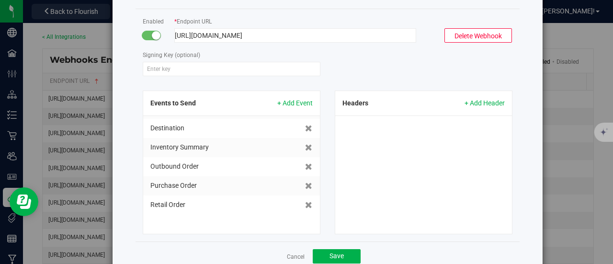
scroll to position [82, 0]
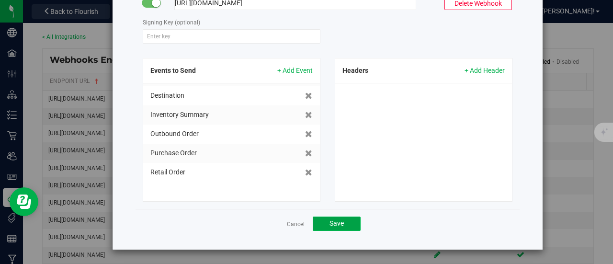
click at [334, 221] on span "Save" at bounding box center [336, 223] width 14 height 8
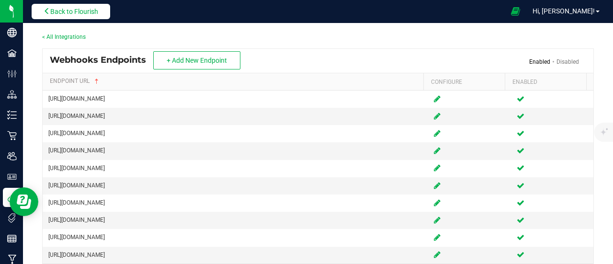
click at [89, 13] on span "Back to Flourish" at bounding box center [74, 12] width 48 height 8
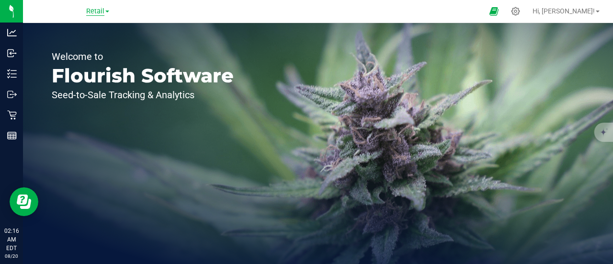
click at [103, 10] on span "Retail" at bounding box center [95, 11] width 18 height 9
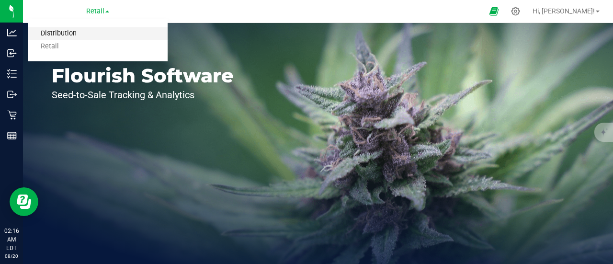
click at [91, 35] on link "Distribution" at bounding box center [98, 33] width 140 height 13
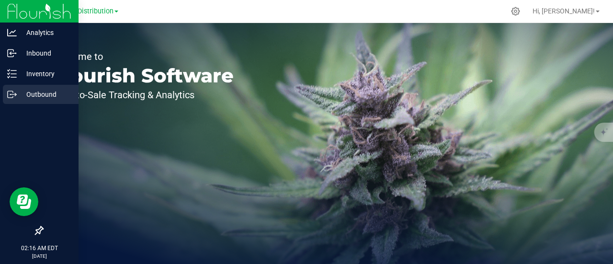
click at [46, 91] on p "Outbound" at bounding box center [45, 94] width 57 height 11
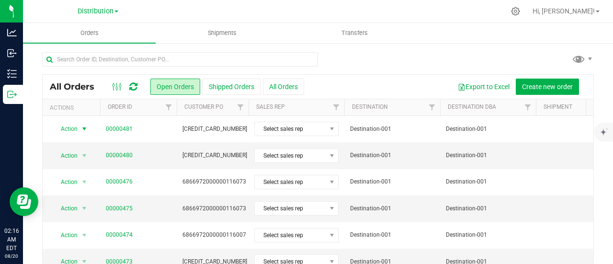
click at [84, 127] on span "select" at bounding box center [84, 129] width 8 height 8
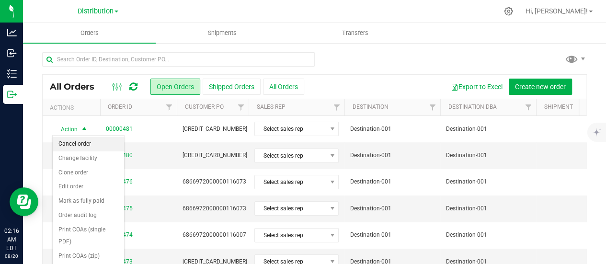
click at [84, 138] on li "Cancel order" at bounding box center [88, 144] width 71 height 14
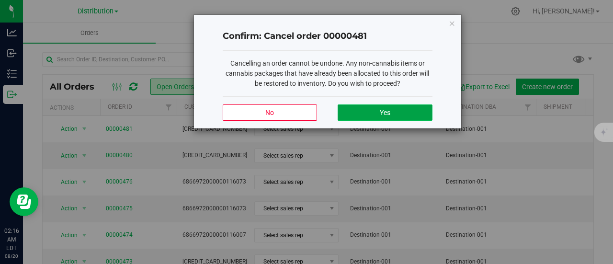
click at [373, 114] on button "Yes" at bounding box center [385, 112] width 94 height 16
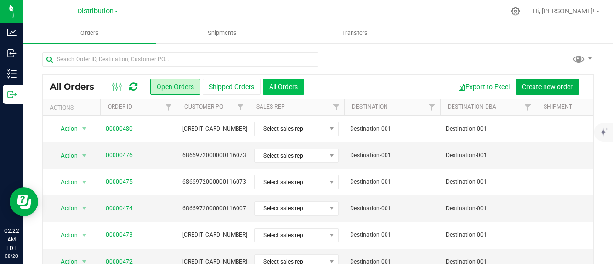
click at [282, 80] on button "All Orders" at bounding box center [283, 87] width 41 height 16
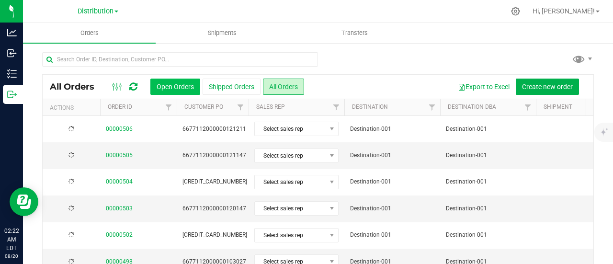
click at [181, 86] on button "Open Orders" at bounding box center [175, 87] width 50 height 16
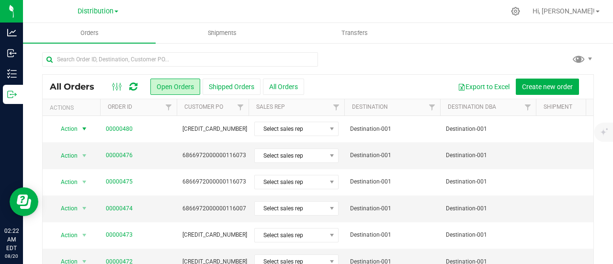
click at [84, 128] on span "select" at bounding box center [84, 129] width 8 height 8
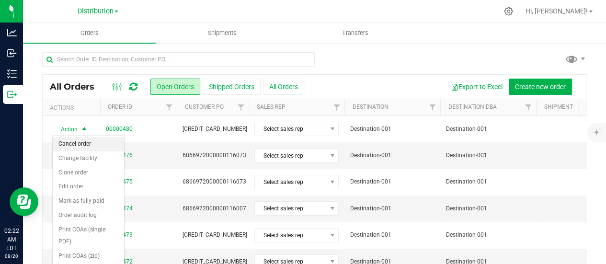
click at [84, 143] on li "Cancel order" at bounding box center [88, 144] width 71 height 14
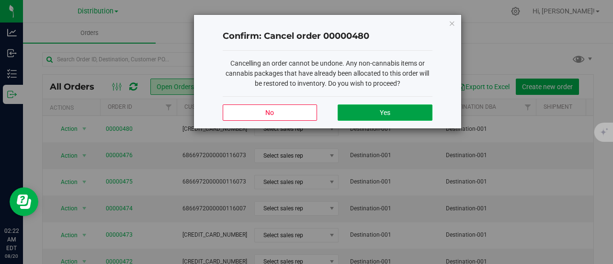
click at [364, 111] on button "Yes" at bounding box center [385, 112] width 94 height 16
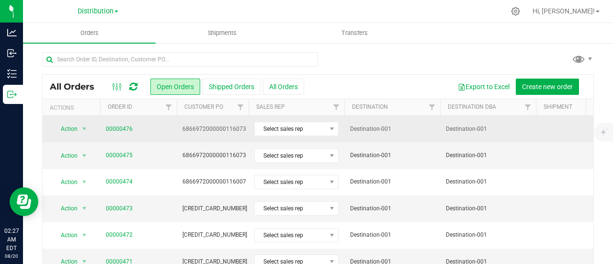
drag, startPoint x: 133, startPoint y: 126, endPoint x: 103, endPoint y: 127, distance: 30.2
click at [103, 127] on td "00000476" at bounding box center [138, 129] width 77 height 26
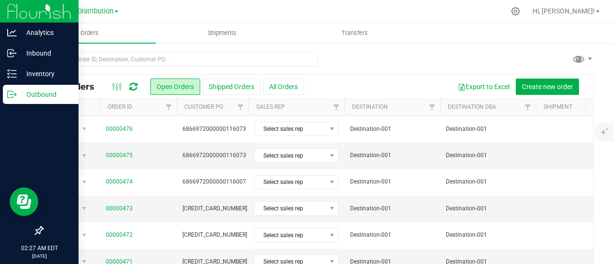
click at [14, 112] on div at bounding box center [39, 163] width 79 height 116
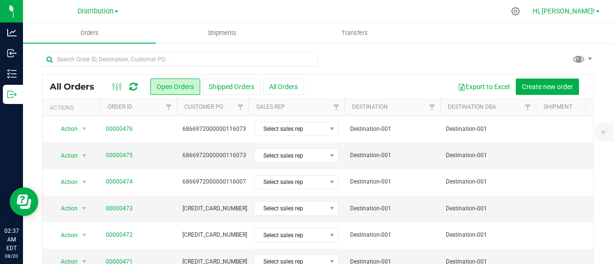
click at [573, 12] on span "Hi, [PERSON_NAME]!" at bounding box center [563, 11] width 62 height 8
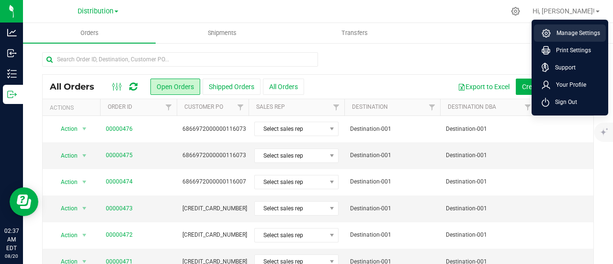
click at [570, 32] on span "Manage Settings" at bounding box center [575, 33] width 49 height 10
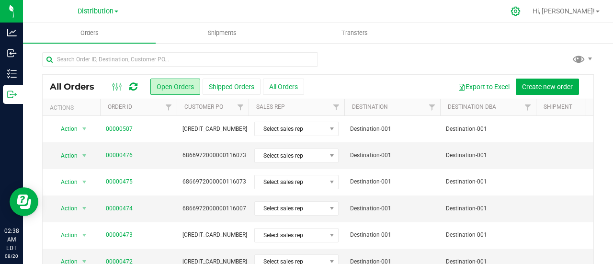
click at [520, 11] on icon at bounding box center [515, 11] width 9 height 9
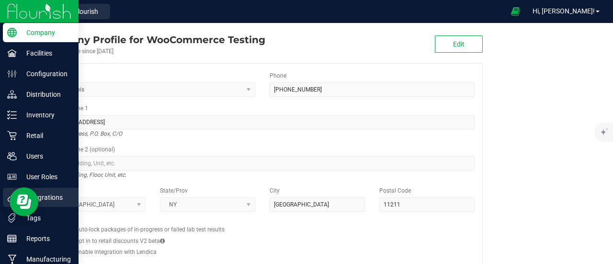
click at [55, 197] on p "Integrations" at bounding box center [45, 197] width 57 height 11
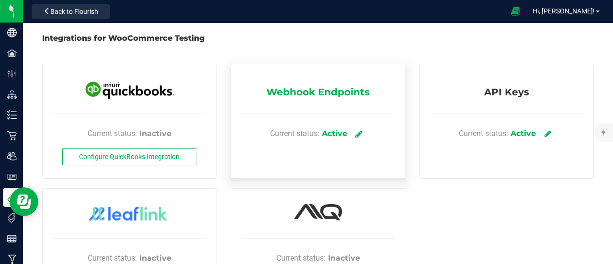
click at [357, 135] on icon at bounding box center [358, 133] width 7 height 9
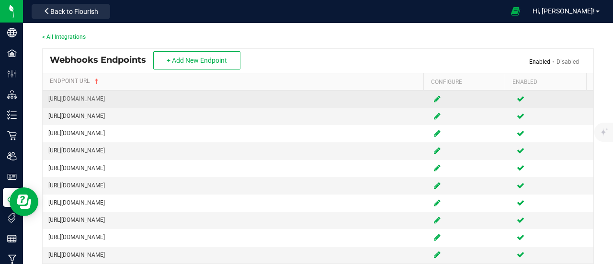
click at [434, 100] on icon at bounding box center [437, 99] width 7 height 6
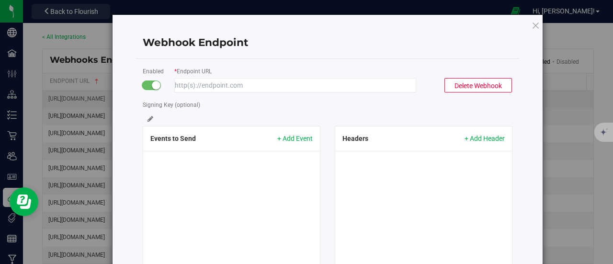
type input "[URL][DOMAIN_NAME]"
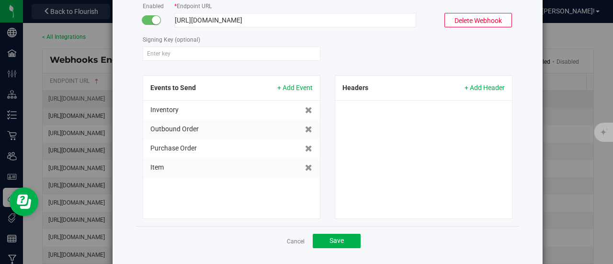
scroll to position [82, 0]
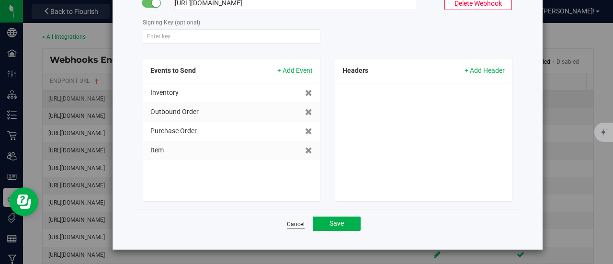
click at [291, 221] on link "Cancel" at bounding box center [296, 224] width 18 height 8
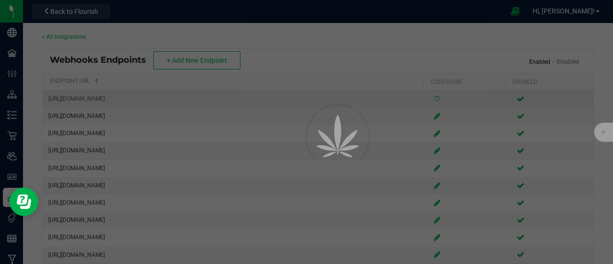
scroll to position [67, 0]
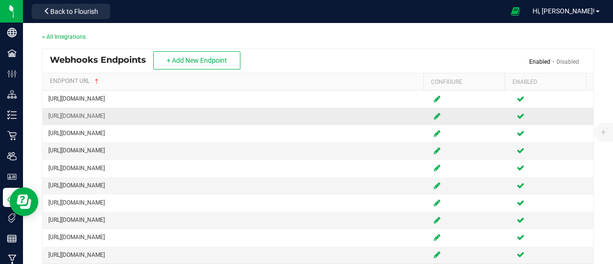
click at [434, 119] on icon at bounding box center [437, 116] width 7 height 6
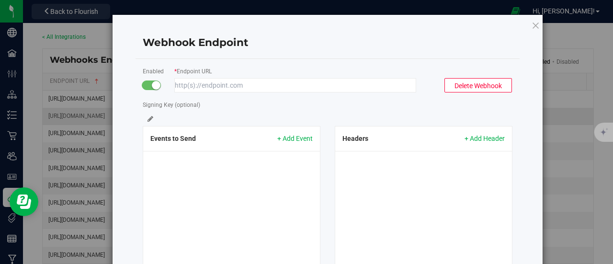
type input "[URL][DOMAIN_NAME]"
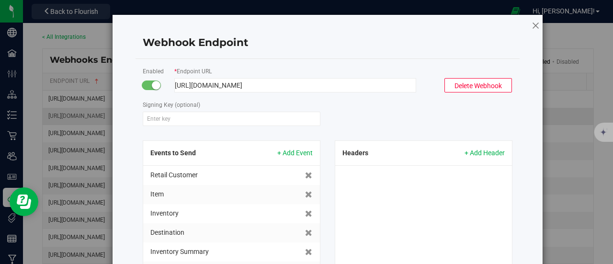
click at [532, 25] on icon at bounding box center [535, 25] width 9 height 11
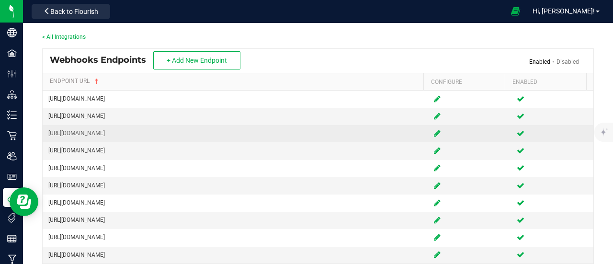
click at [434, 136] on icon at bounding box center [437, 133] width 7 height 6
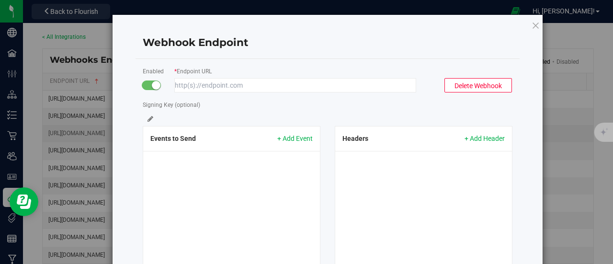
type input "[URL][DOMAIN_NAME]"
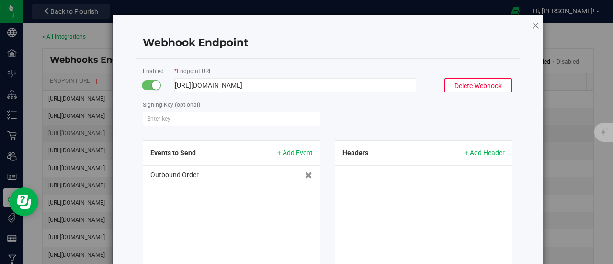
click at [533, 23] on icon at bounding box center [535, 25] width 9 height 11
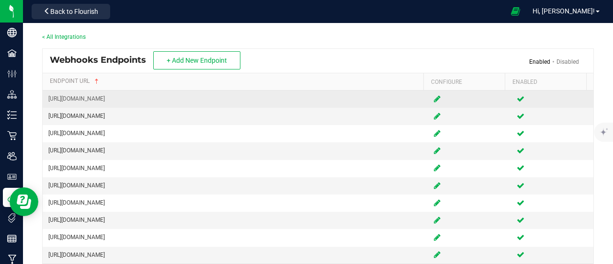
click at [434, 101] on icon at bounding box center [437, 99] width 7 height 6
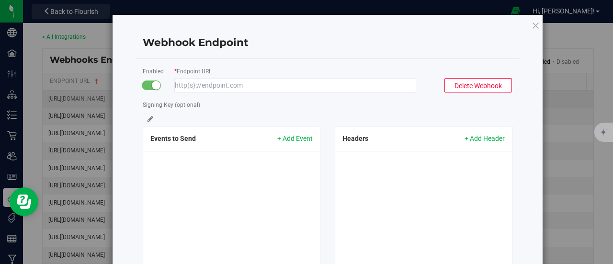
type input "[URL][DOMAIN_NAME]"
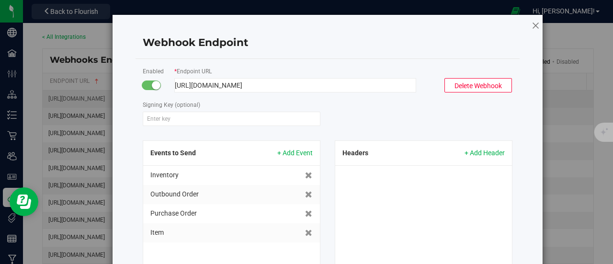
click at [532, 24] on icon at bounding box center [535, 25] width 9 height 11
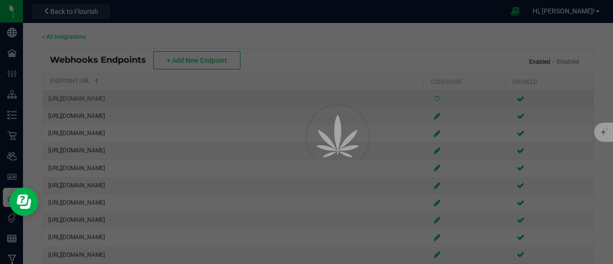
scroll to position [67, 0]
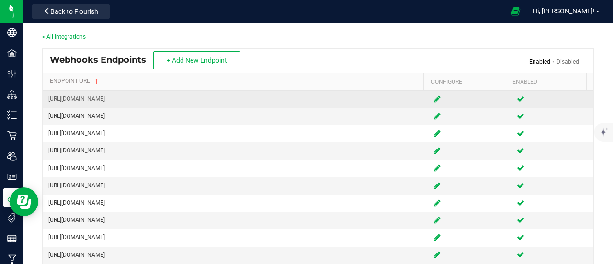
click at [434, 101] on icon at bounding box center [437, 99] width 7 height 6
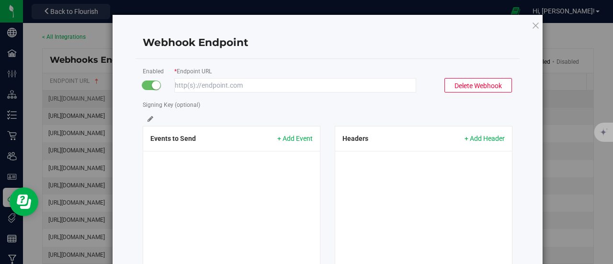
type input "[URL][DOMAIN_NAME]"
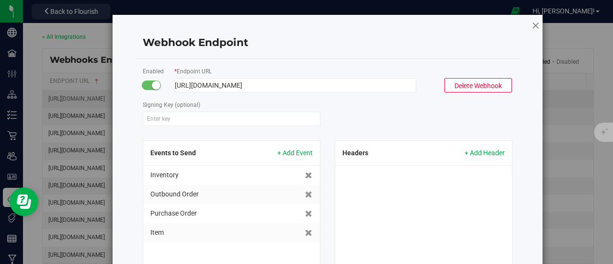
click at [532, 26] on icon at bounding box center [535, 25] width 9 height 11
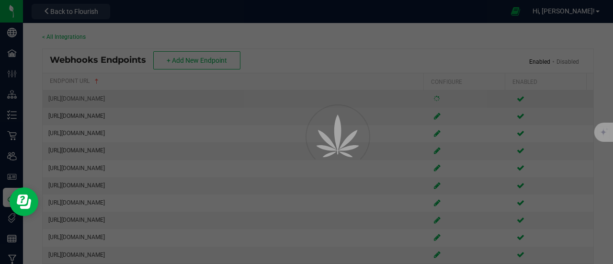
scroll to position [67, 0]
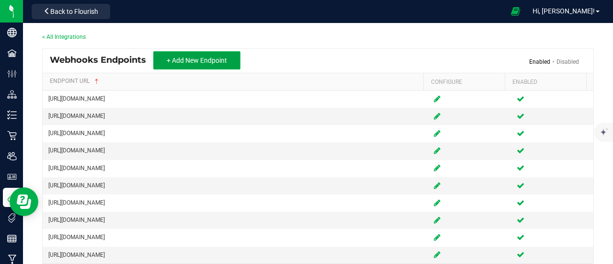
click at [213, 61] on span "+ Add New Endpoint" at bounding box center [197, 61] width 60 height 8
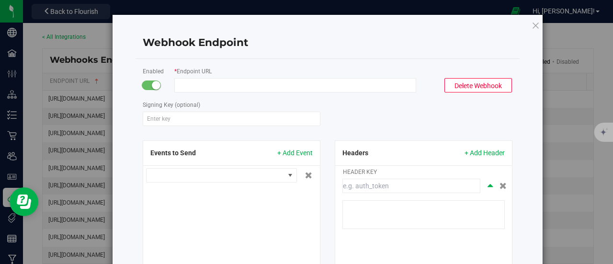
click at [296, 85] on input "Endpoint URL" at bounding box center [295, 85] width 242 height 14
paste input "[URL][DOMAIN_NAME]"
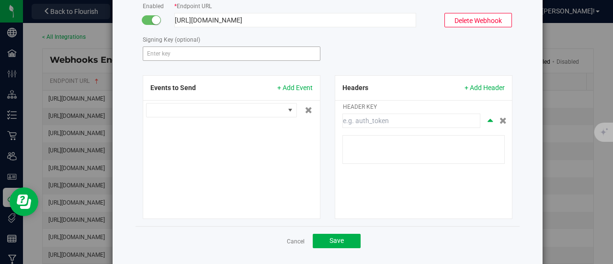
scroll to position [82, 0]
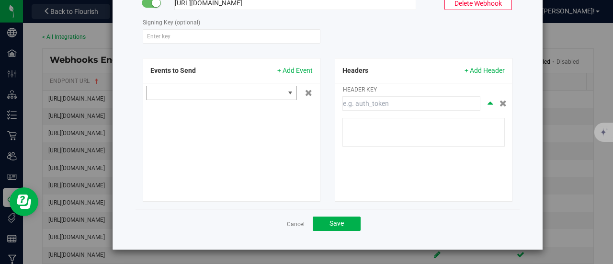
type input "[URL][DOMAIN_NAME]"
click at [286, 91] on span at bounding box center [290, 93] width 8 height 8
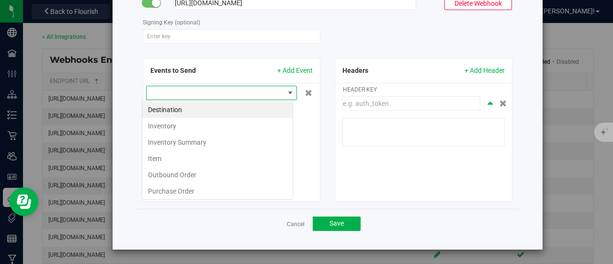
scroll to position [14, 151]
click at [181, 172] on li "Outbound Order" at bounding box center [217, 175] width 150 height 16
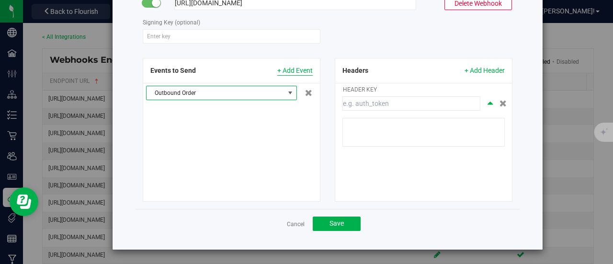
click at [301, 70] on span "+ Add Event" at bounding box center [294, 71] width 35 height 10
click at [284, 90] on span at bounding box center [290, 92] width 12 height 13
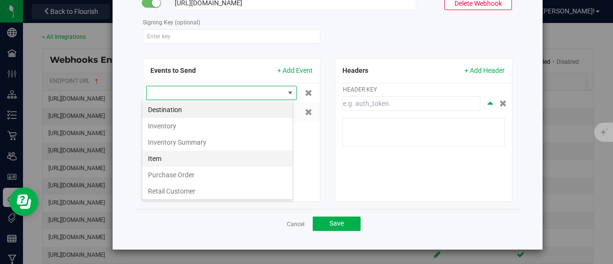
click at [186, 153] on li "Item" at bounding box center [217, 158] width 150 height 16
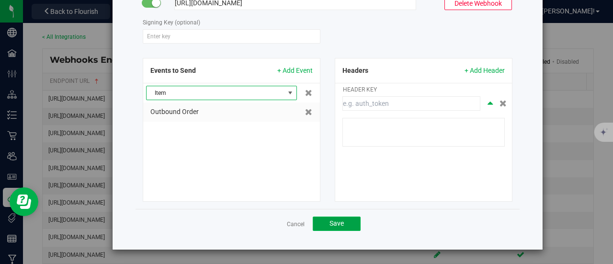
click at [343, 222] on button "Save" at bounding box center [337, 223] width 48 height 14
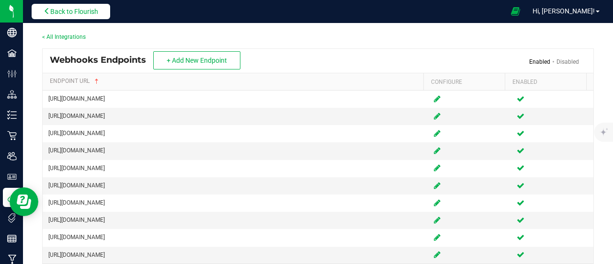
click at [89, 8] on span "Back to Flourish" at bounding box center [74, 12] width 48 height 8
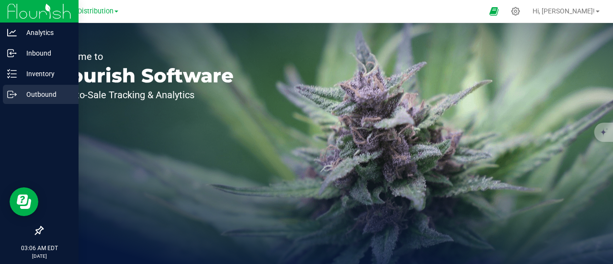
click at [40, 98] on p "Outbound" at bounding box center [45, 94] width 57 height 11
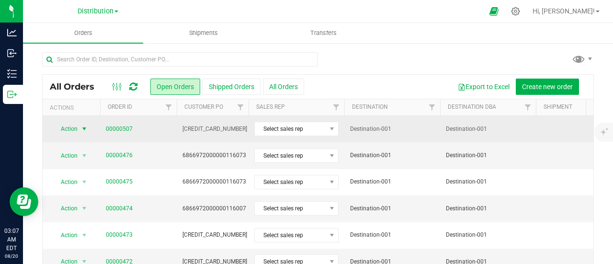
click at [85, 128] on span "select" at bounding box center [84, 129] width 8 height 8
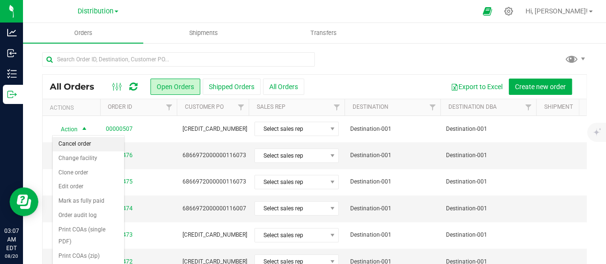
click at [88, 142] on li "Cancel order" at bounding box center [88, 144] width 71 height 14
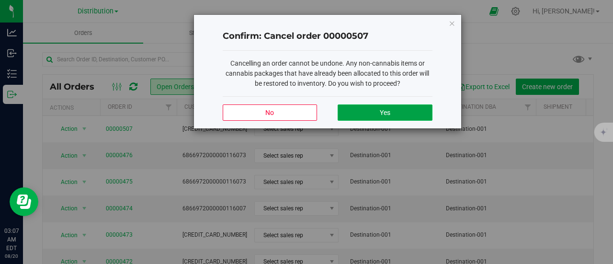
click at [383, 111] on span "Yes" at bounding box center [385, 113] width 11 height 8
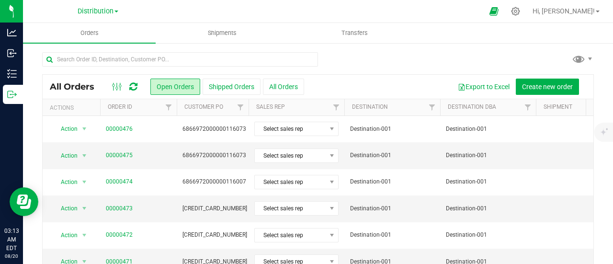
click at [130, 85] on icon at bounding box center [133, 87] width 8 height 10
click at [136, 86] on icon at bounding box center [133, 87] width 8 height 10
click at [136, 85] on icon at bounding box center [133, 87] width 8 height 10
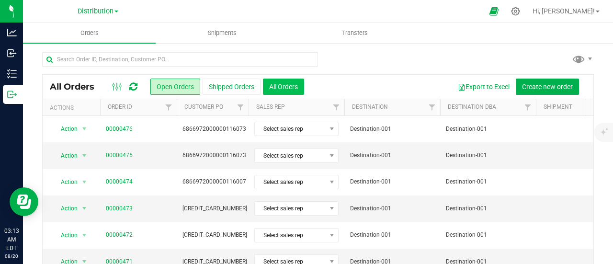
click at [293, 90] on button "All Orders" at bounding box center [283, 87] width 41 height 16
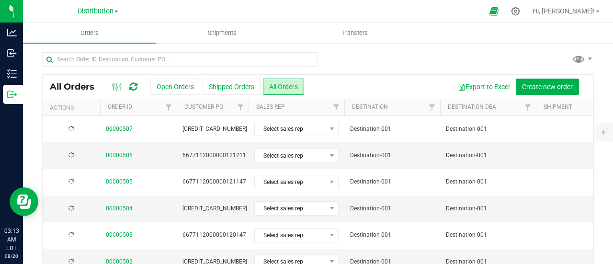
click at [130, 84] on icon at bounding box center [133, 87] width 8 height 10
click at [134, 84] on icon at bounding box center [133, 87] width 8 height 10
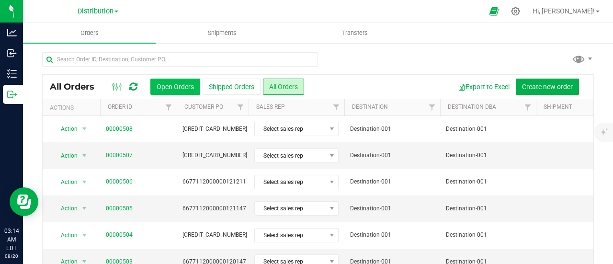
click at [169, 84] on button "Open Orders" at bounding box center [175, 87] width 50 height 16
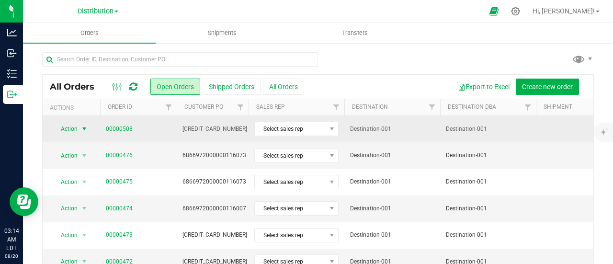
click at [84, 126] on span "select" at bounding box center [84, 129] width 8 height 8
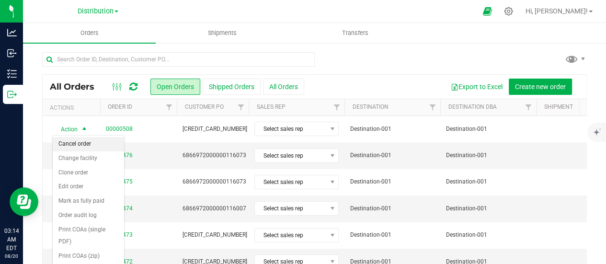
click at [96, 146] on li "Cancel order" at bounding box center [88, 144] width 71 height 14
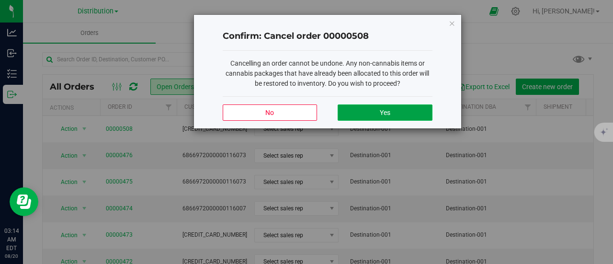
click at [387, 109] on span "Yes" at bounding box center [385, 113] width 11 height 8
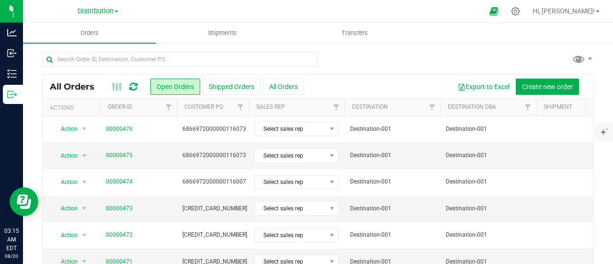
click at [131, 86] on icon at bounding box center [133, 87] width 8 height 10
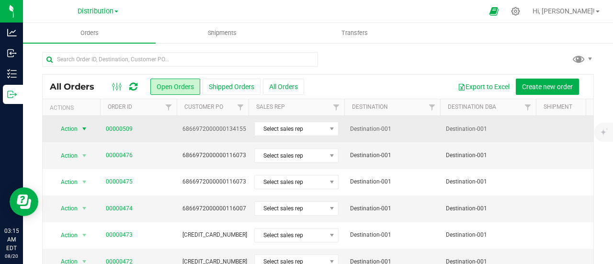
click at [82, 127] on span "select" at bounding box center [84, 129] width 8 height 8
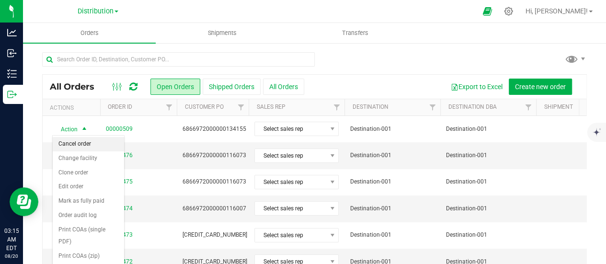
click at [87, 143] on li "Cancel order" at bounding box center [88, 144] width 71 height 14
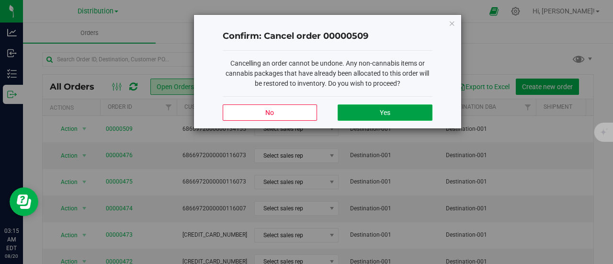
click at [394, 113] on button "Yes" at bounding box center [385, 112] width 94 height 16
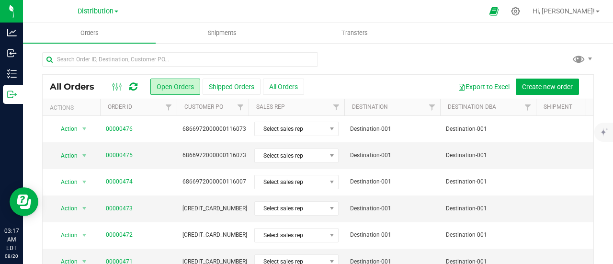
click at [132, 84] on icon at bounding box center [133, 87] width 8 height 10
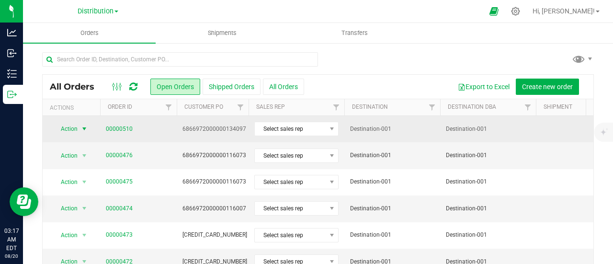
click at [83, 130] on span "select" at bounding box center [84, 129] width 8 height 8
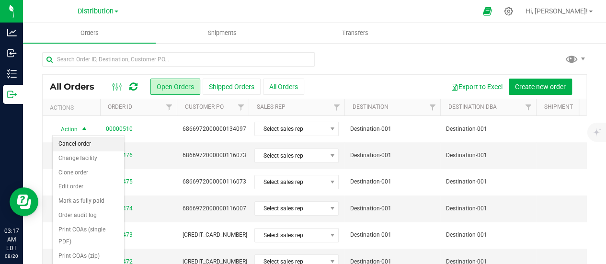
click at [96, 140] on li "Cancel order" at bounding box center [88, 144] width 71 height 14
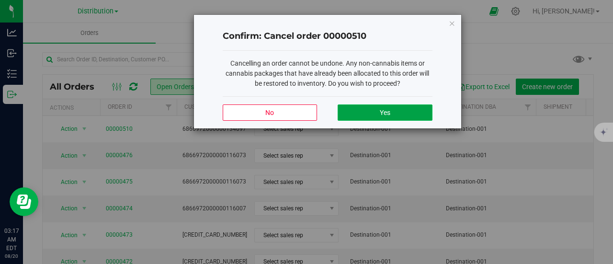
click at [390, 112] on span "Yes" at bounding box center [385, 113] width 11 height 8
